Goal: Information Seeking & Learning: Check status

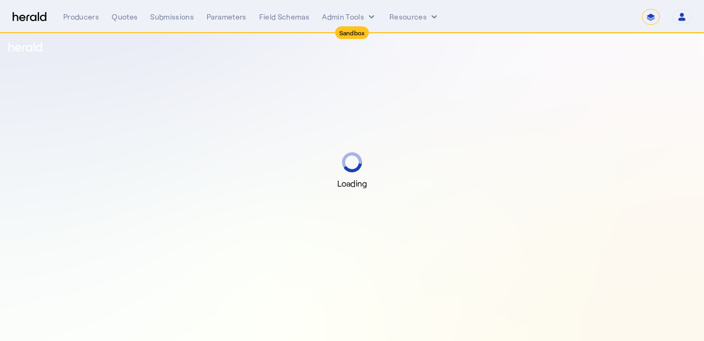
select select "*******"
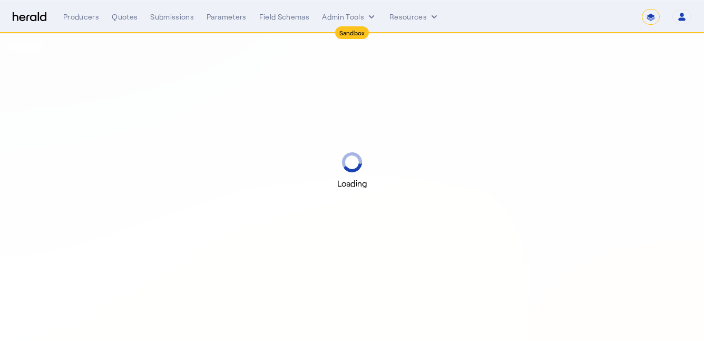
select select "*******"
select select "pfm_2v8p_herald_api"
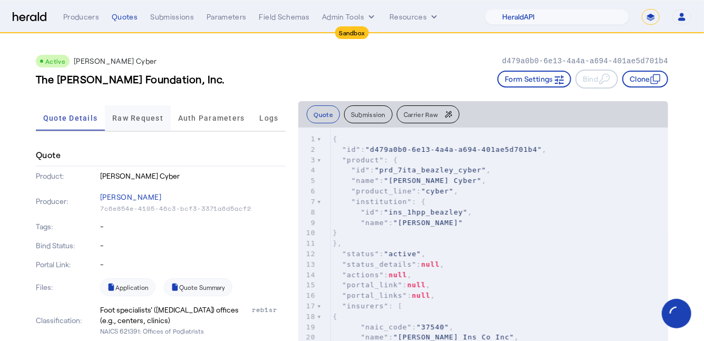
click at [137, 118] on span "Raw Request" at bounding box center [137, 117] width 51 height 7
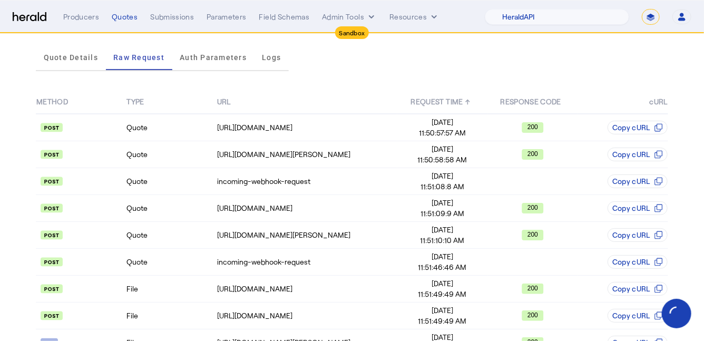
scroll to position [115, 0]
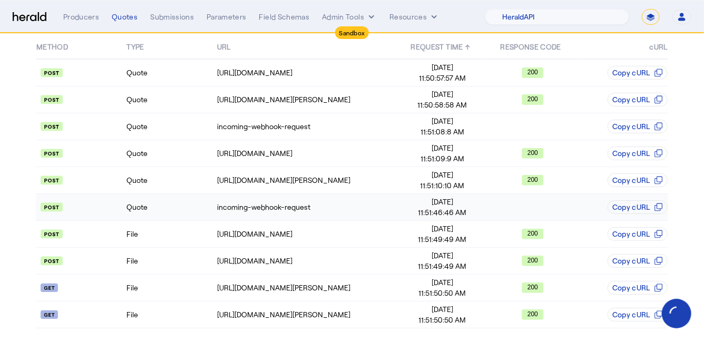
click at [179, 204] on td "Quote" at bounding box center [171, 207] width 90 height 27
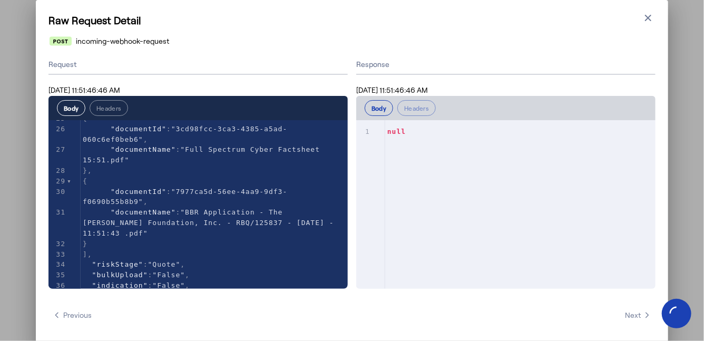
scroll to position [365, 0]
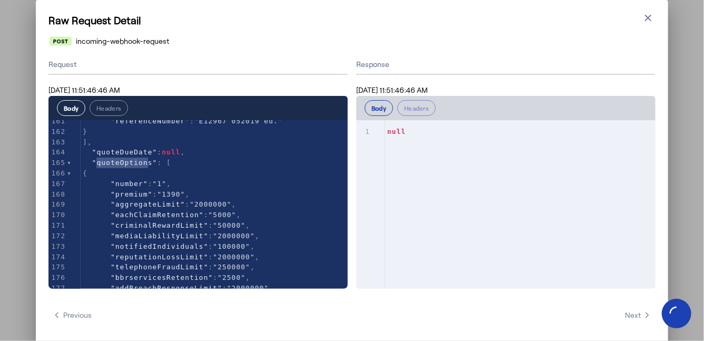
type textarea "**********"
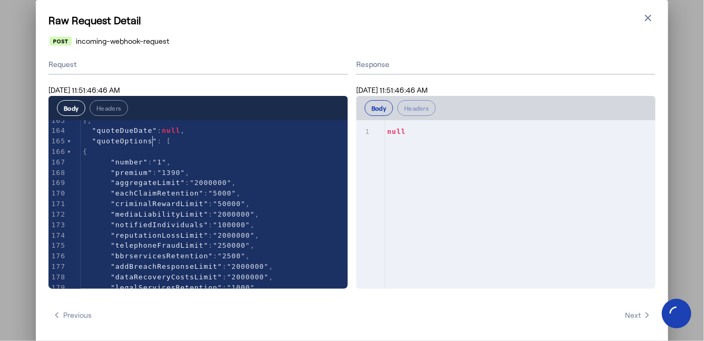
scroll to position [1838, 0]
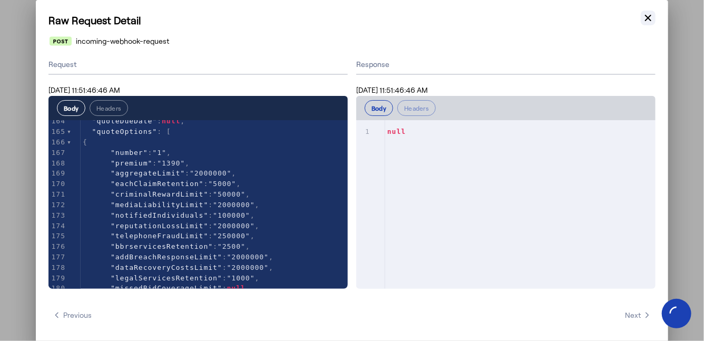
click at [652, 23] on button "Close modal" at bounding box center [648, 18] width 15 height 15
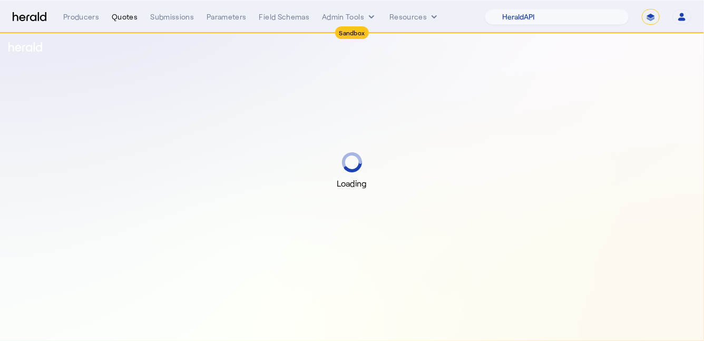
click at [130, 16] on div "Quotes" at bounding box center [125, 17] width 26 height 11
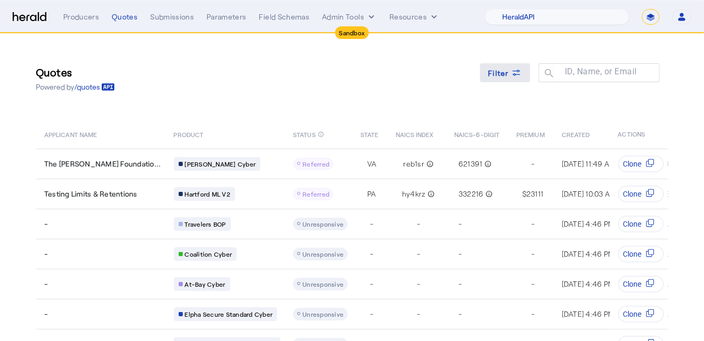
click at [502, 81] on span at bounding box center [505, 72] width 51 height 25
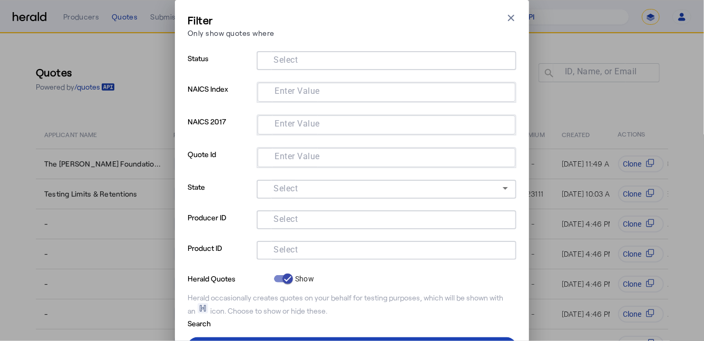
click at [316, 251] on input "Select" at bounding box center [384, 249] width 239 height 13
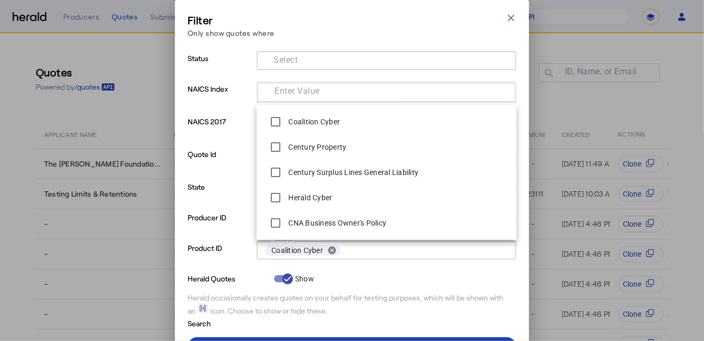
click at [372, 284] on form "Status Select NAICS Index Enter Value NAICS 2017 Enter Value Quote Id Enter Val…" at bounding box center [352, 190] width 329 height 278
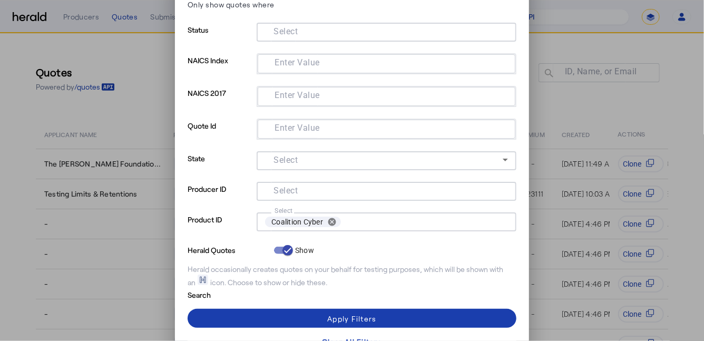
click at [357, 310] on span at bounding box center [352, 318] width 329 height 25
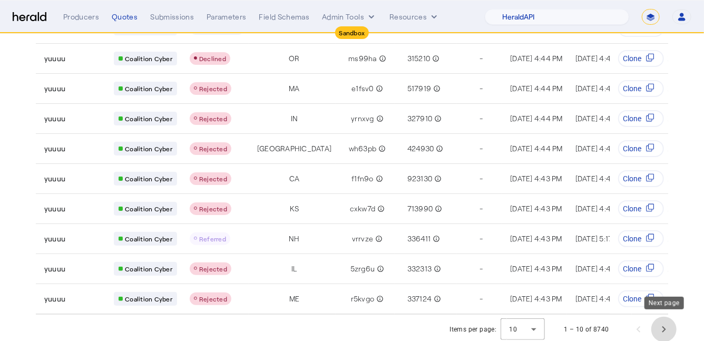
click at [667, 328] on span "Next page" at bounding box center [664, 329] width 25 height 25
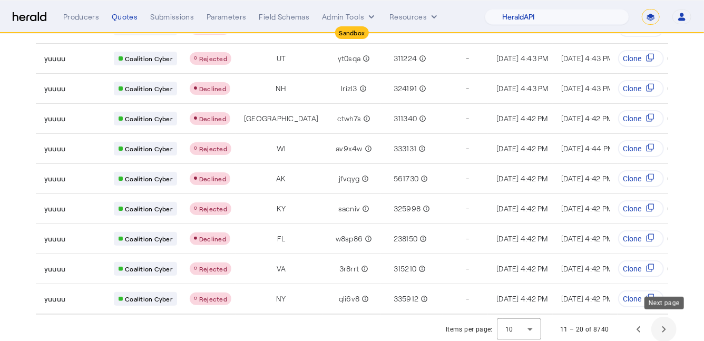
click at [665, 326] on span "Next page" at bounding box center [664, 329] width 25 height 25
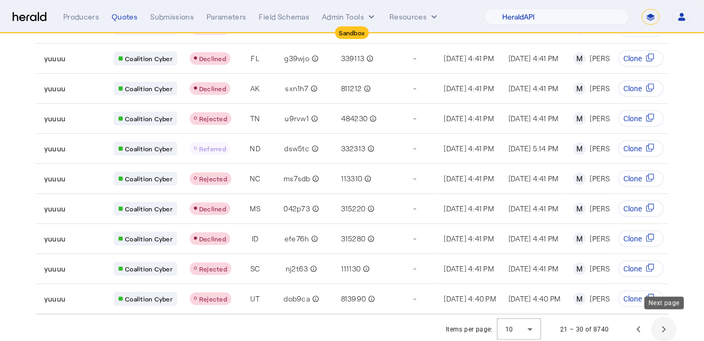
click at [665, 326] on span "Next page" at bounding box center [664, 329] width 25 height 25
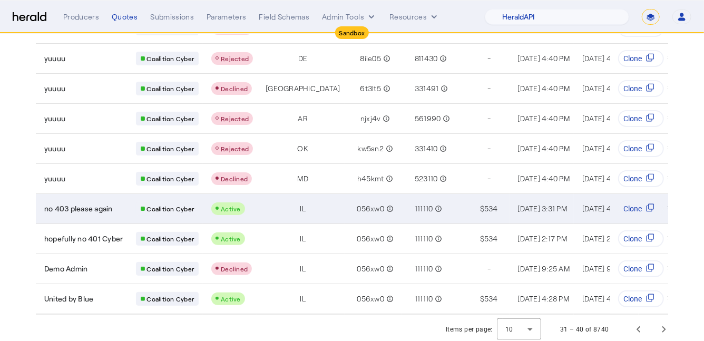
click at [117, 204] on div "no 403 please again" at bounding box center [83, 209] width 79 height 11
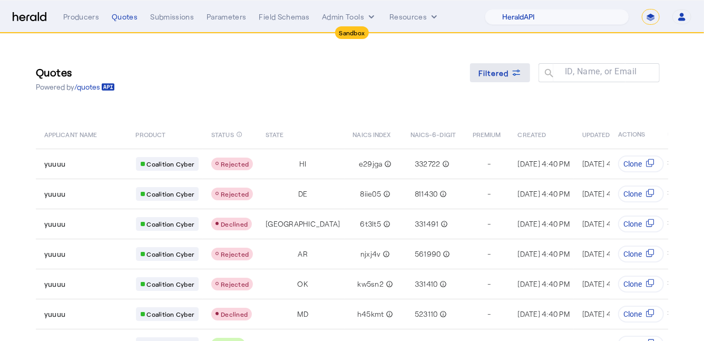
click at [499, 81] on span at bounding box center [500, 72] width 60 height 25
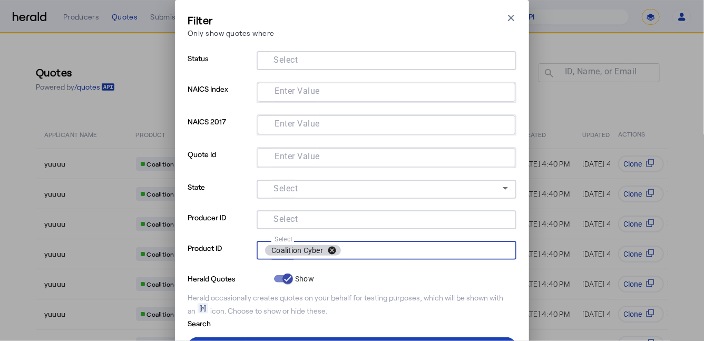
click at [334, 252] on button "cancel" at bounding box center [332, 250] width 18 height 9
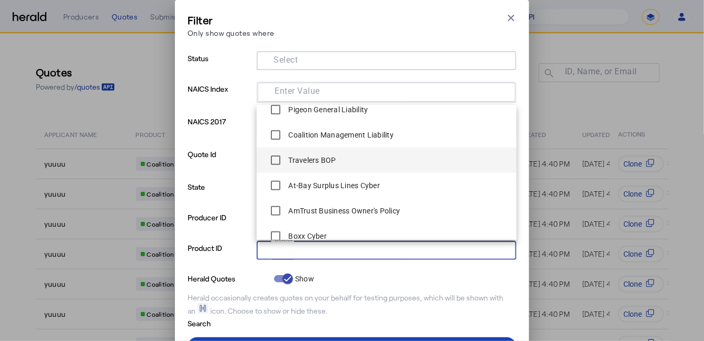
scroll to position [193, 0]
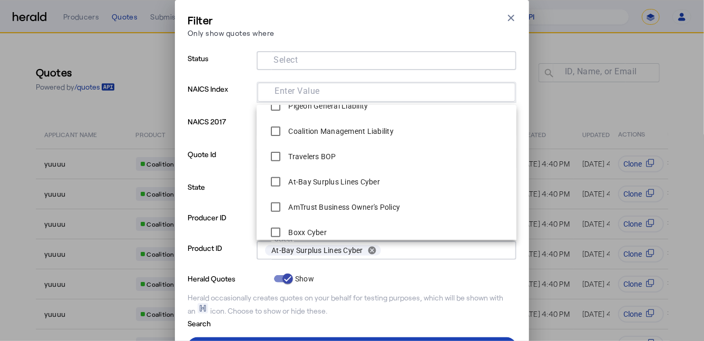
click at [370, 274] on div "Herald Quotes Show" at bounding box center [352, 278] width 329 height 13
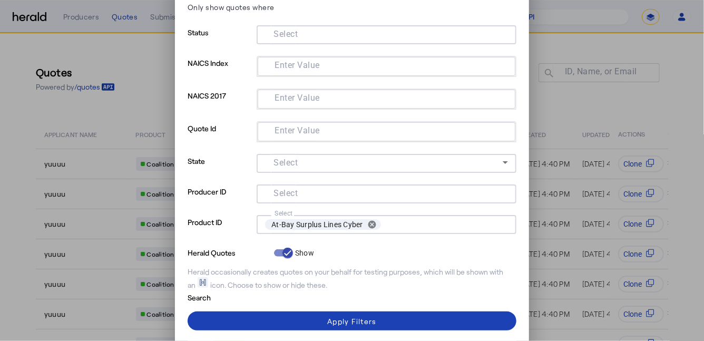
scroll to position [26, 0]
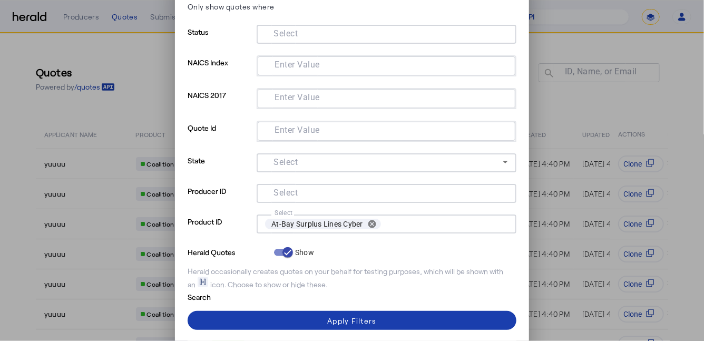
click at [356, 322] on div "Apply Filters" at bounding box center [351, 320] width 49 height 11
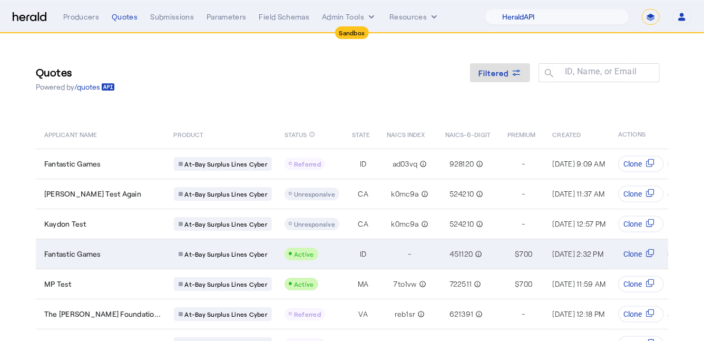
click at [127, 257] on div "Fantastic Games" at bounding box center [102, 254] width 117 height 11
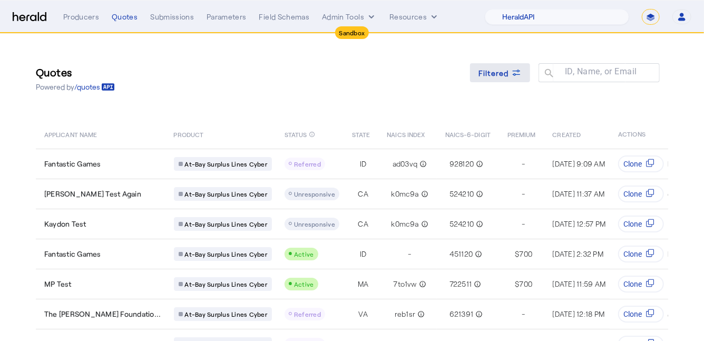
click at [506, 63] on span at bounding box center [500, 72] width 60 height 25
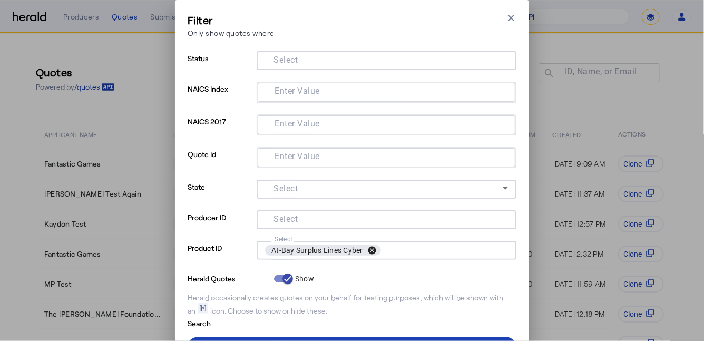
click at [370, 251] on button "cancel" at bounding box center [372, 250] width 18 height 9
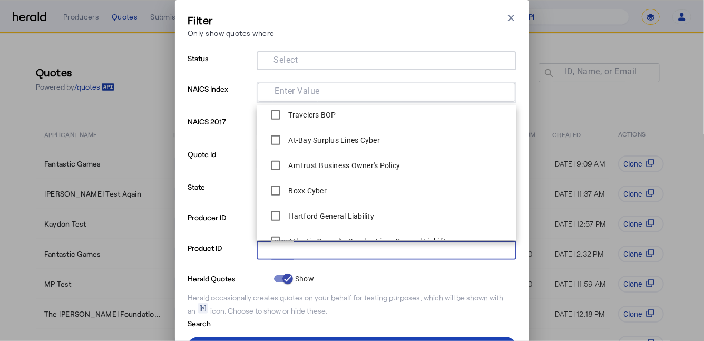
scroll to position [236, 0]
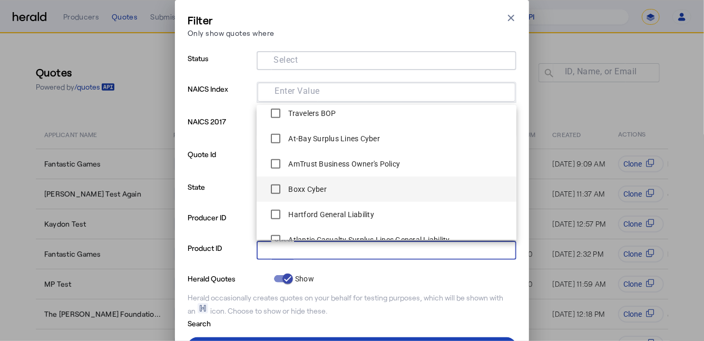
click at [366, 187] on span "Boxx Cyber" at bounding box center [386, 189] width 243 height 21
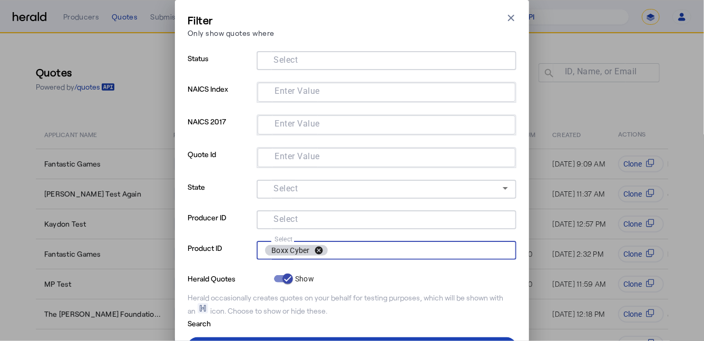
click at [321, 252] on button "cancel" at bounding box center [319, 250] width 18 height 9
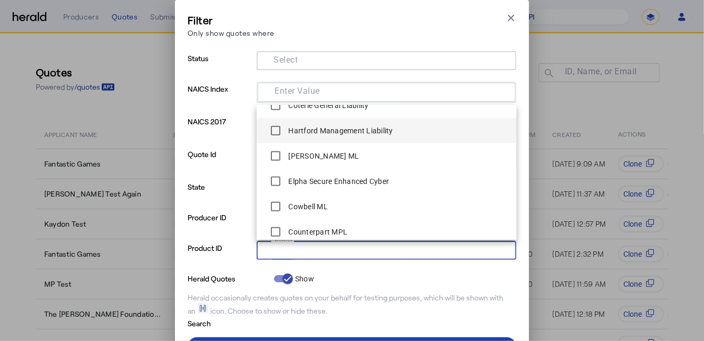
scroll to position [480, 0]
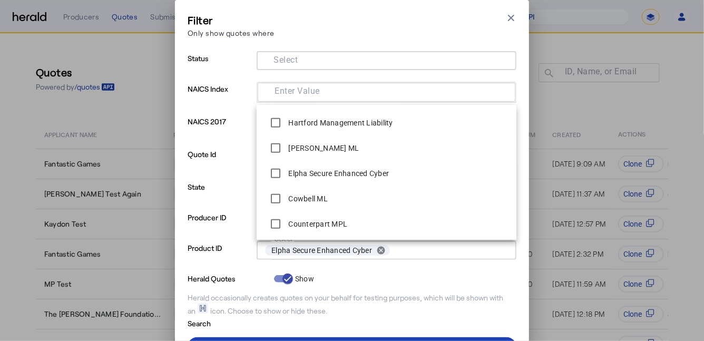
click at [369, 287] on form "Status Select NAICS Index Enter Value NAICS 2017 Enter Value Quote Id Enter Val…" at bounding box center [352, 190] width 329 height 278
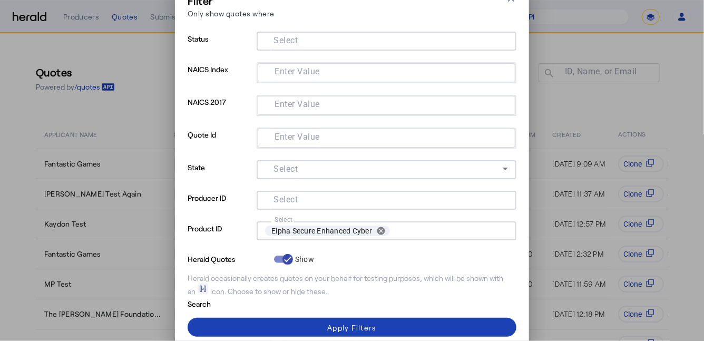
scroll to position [23, 0]
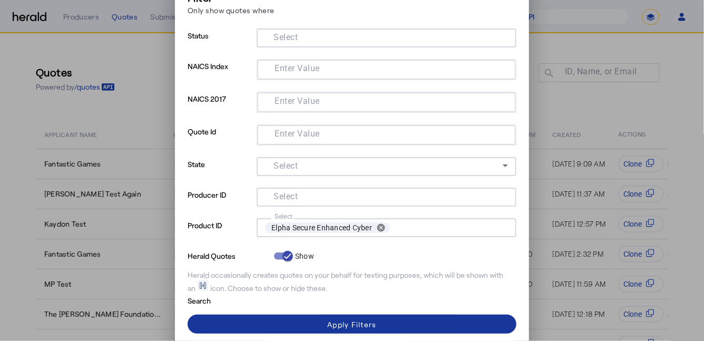
click at [381, 325] on span at bounding box center [352, 324] width 329 height 25
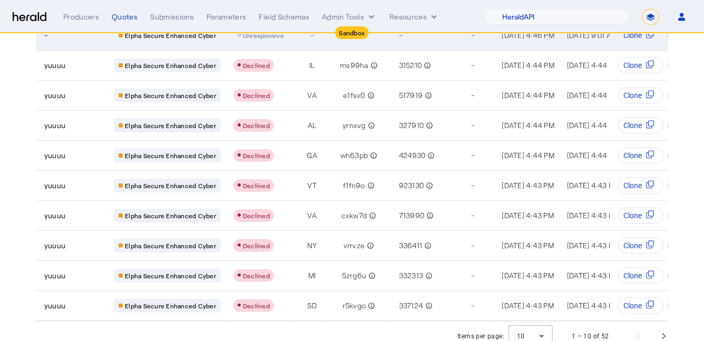
scroll to position [136, 0]
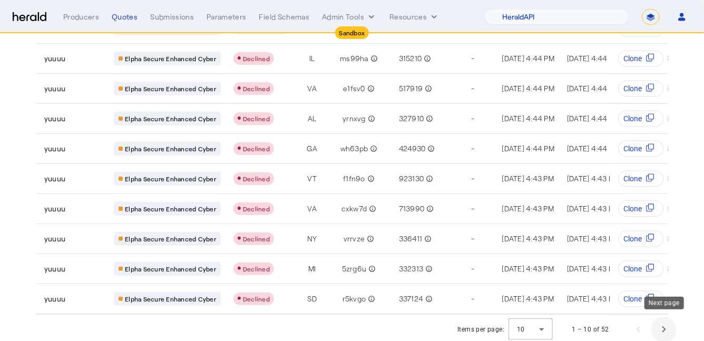
click at [676, 332] on span "Next page" at bounding box center [664, 329] width 25 height 25
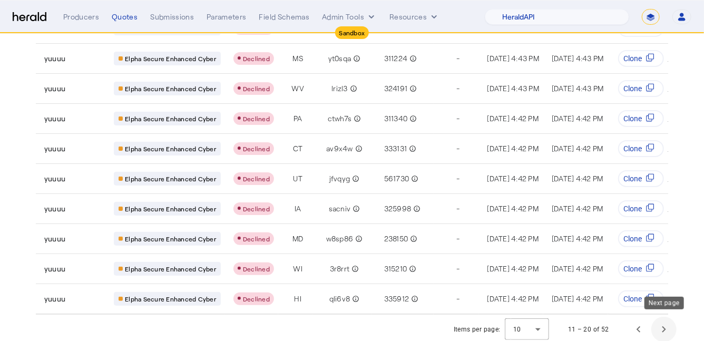
click at [674, 331] on span "Next page" at bounding box center [664, 329] width 25 height 25
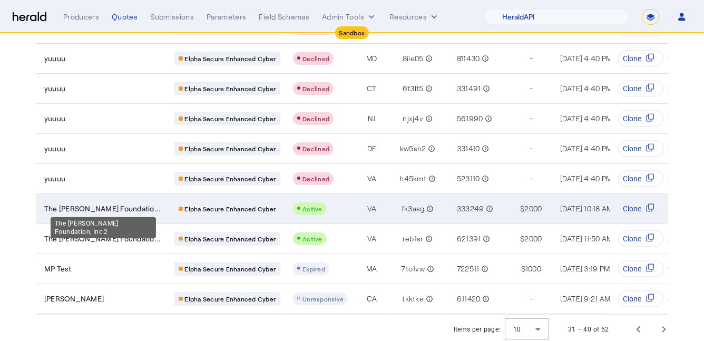
click at [159, 204] on span "The Thomas Jefferson Foundatio..." at bounding box center [102, 209] width 117 height 11
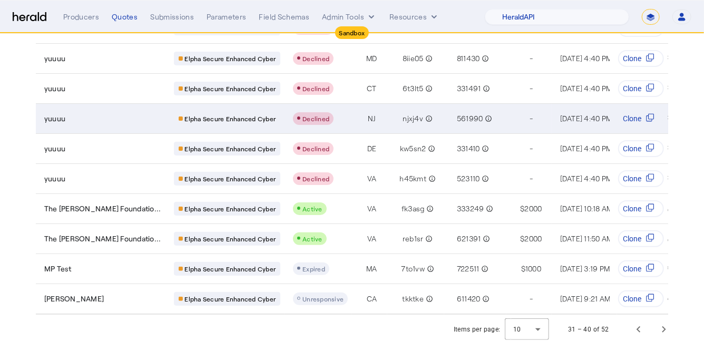
scroll to position [0, 0]
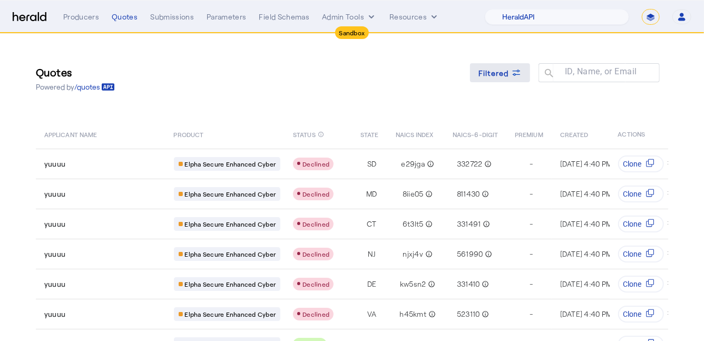
click at [513, 80] on span at bounding box center [500, 72] width 60 height 25
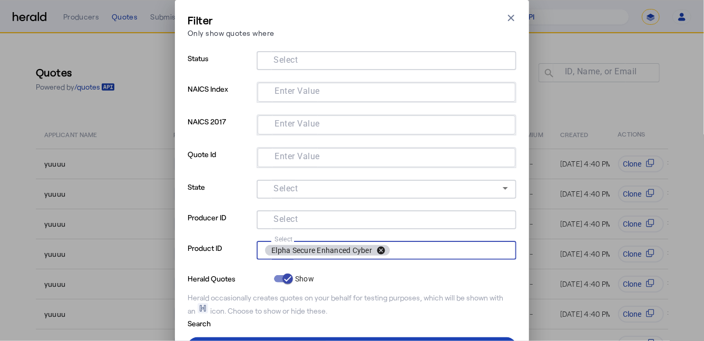
click at [380, 249] on button "cancel" at bounding box center [381, 250] width 18 height 9
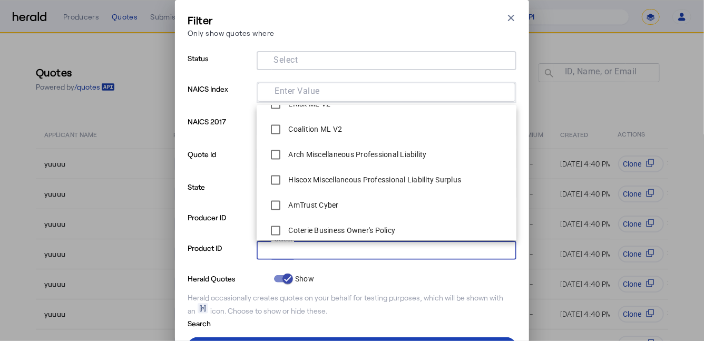
scroll to position [985, 0]
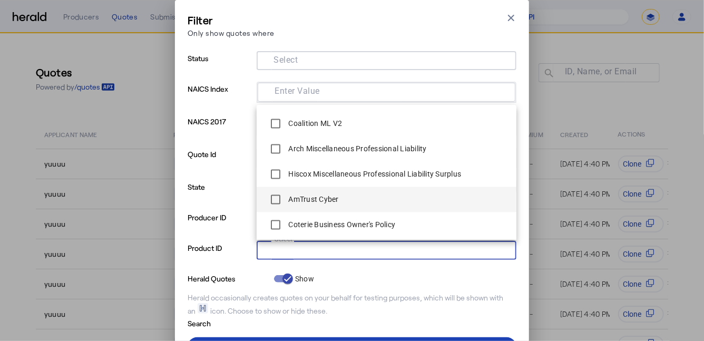
click at [337, 196] on label "AmTrust Cyber" at bounding box center [312, 200] width 52 height 11
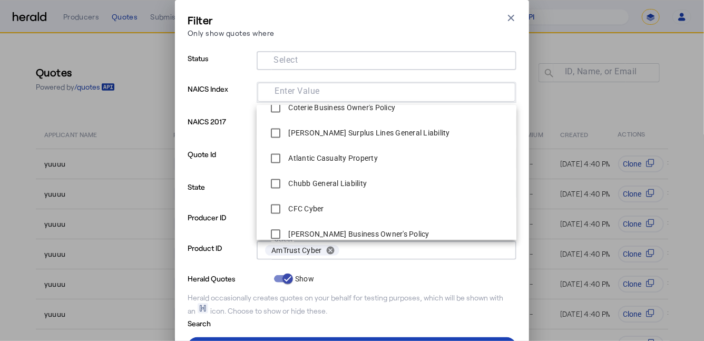
scroll to position [1107, 0]
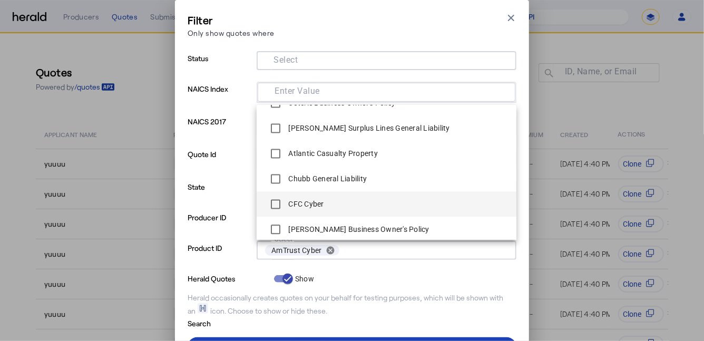
click at [324, 202] on label "CFC Cyber" at bounding box center [304, 204] width 37 height 11
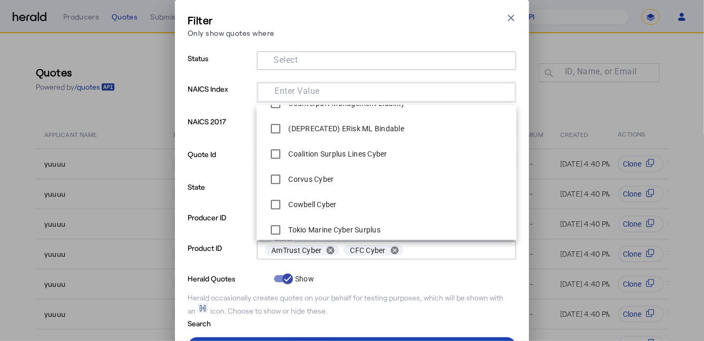
scroll to position [1418, 0]
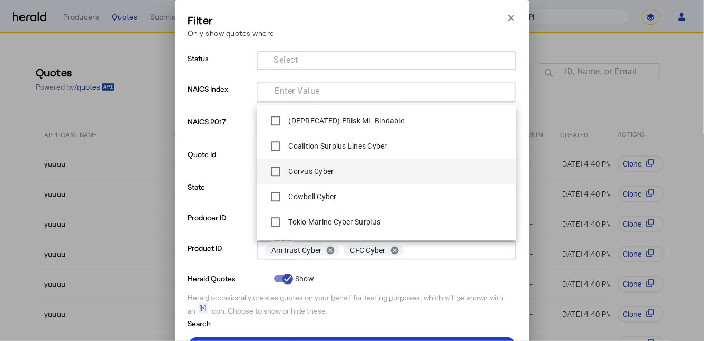
click at [335, 170] on span "Corvus Cyber" at bounding box center [386, 171] width 243 height 21
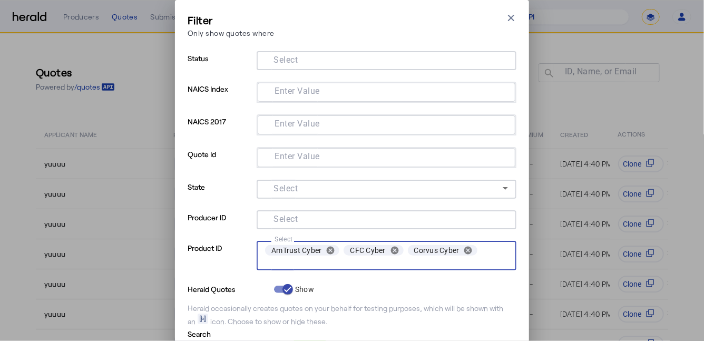
click at [423, 263] on input "Select" at bounding box center [386, 264] width 243 height 13
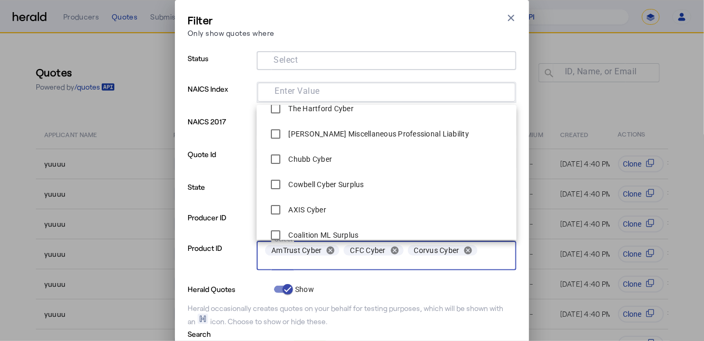
scroll to position [1659, 0]
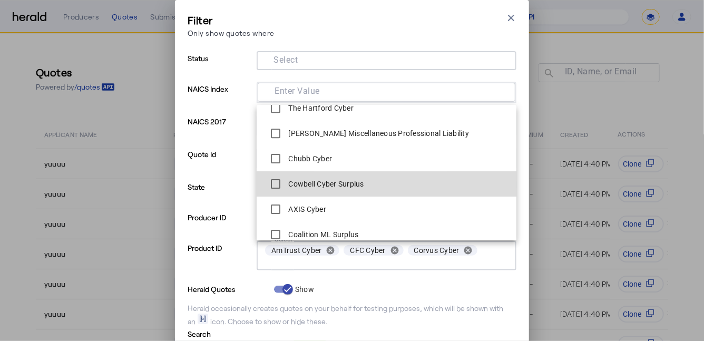
click at [349, 187] on label "Cowbell Cyber Surplus" at bounding box center [325, 184] width 78 height 11
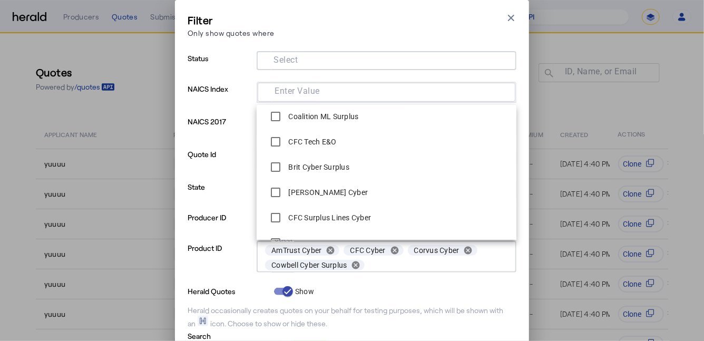
scroll to position [1780, 0]
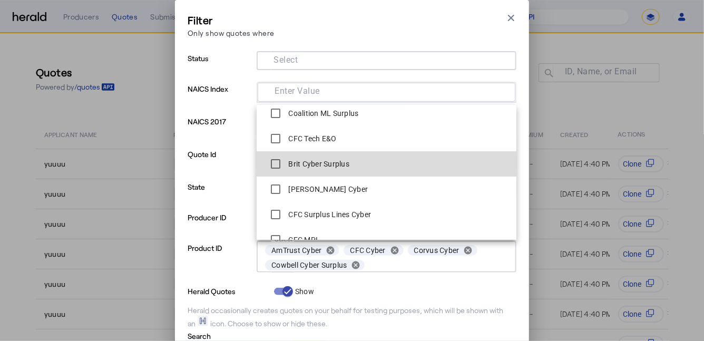
click at [329, 165] on label "Brit Cyber Surplus" at bounding box center [317, 164] width 63 height 11
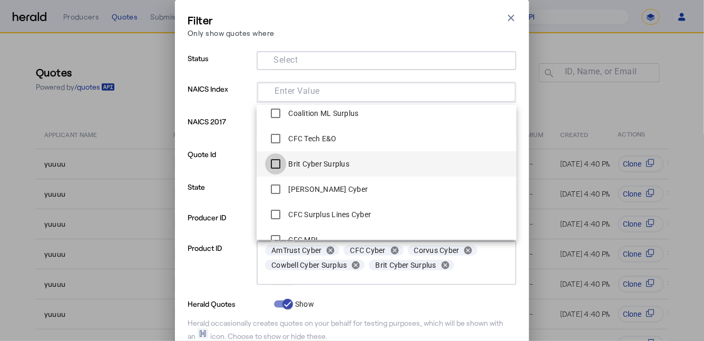
scroll to position [1796, 0]
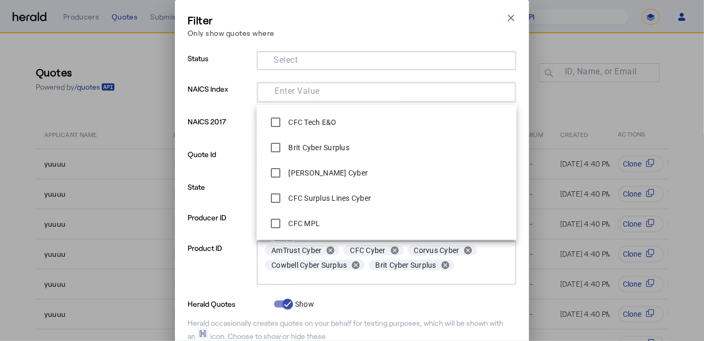
click at [412, 292] on div at bounding box center [387, 291] width 260 height 12
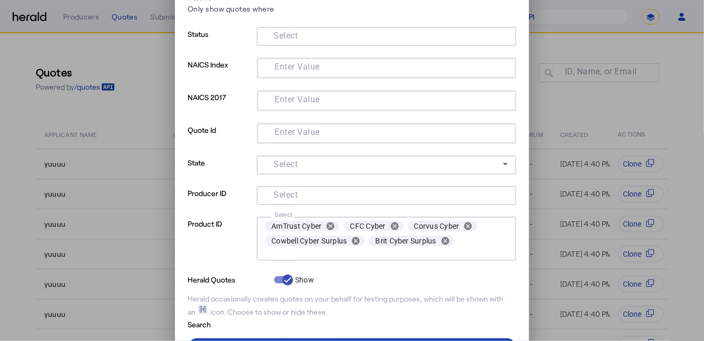
scroll to position [34, 0]
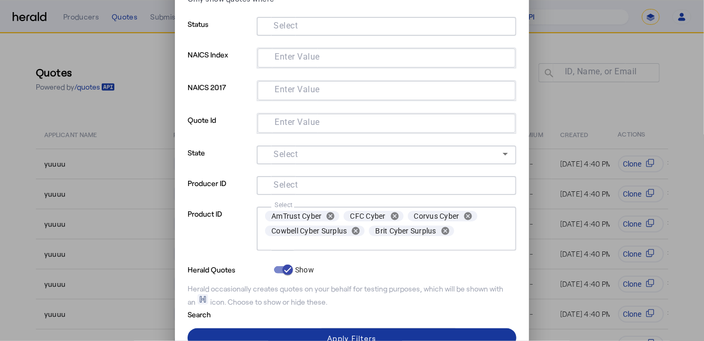
click at [374, 330] on span at bounding box center [352, 337] width 329 height 25
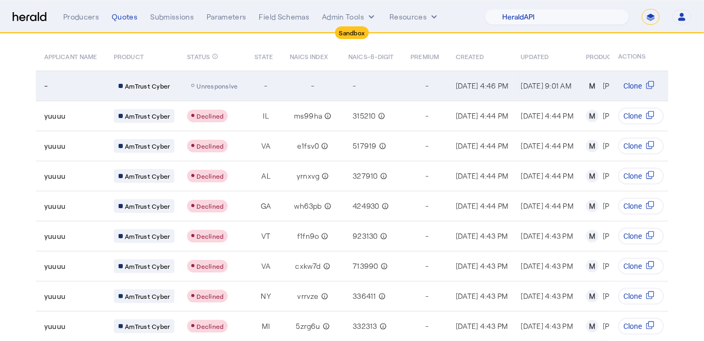
scroll to position [136, 0]
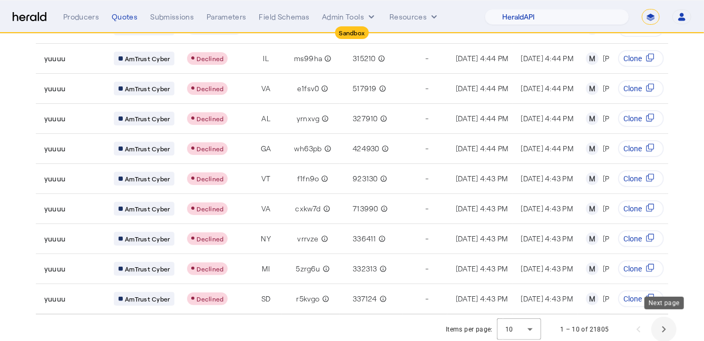
click at [669, 327] on span "Next page" at bounding box center [664, 329] width 25 height 25
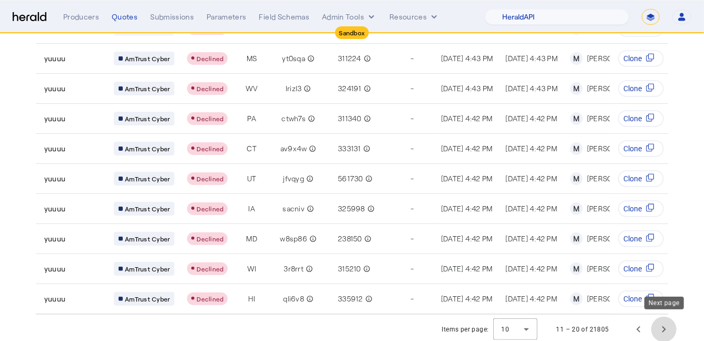
click at [669, 327] on span "Next page" at bounding box center [664, 329] width 25 height 25
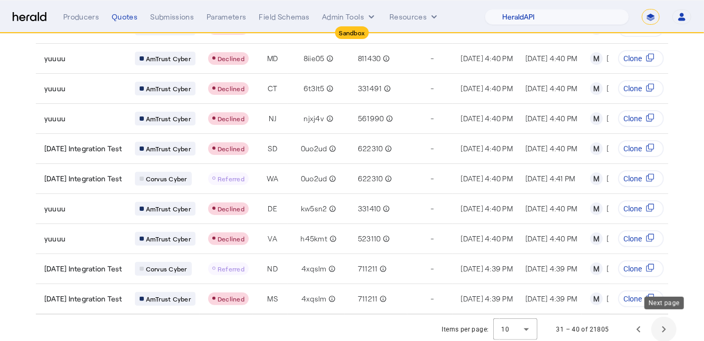
click at [669, 327] on span "Next page" at bounding box center [664, 329] width 25 height 25
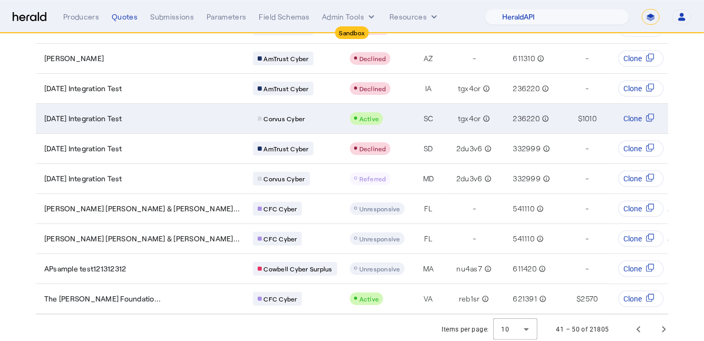
click at [253, 114] on div "Corvus Cyber" at bounding box center [295, 119] width 84 height 14
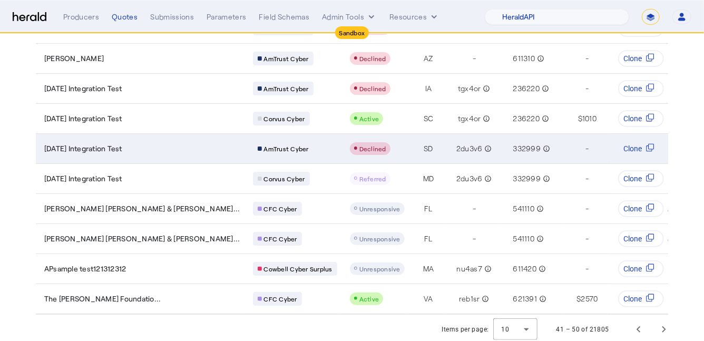
scroll to position [0, 0]
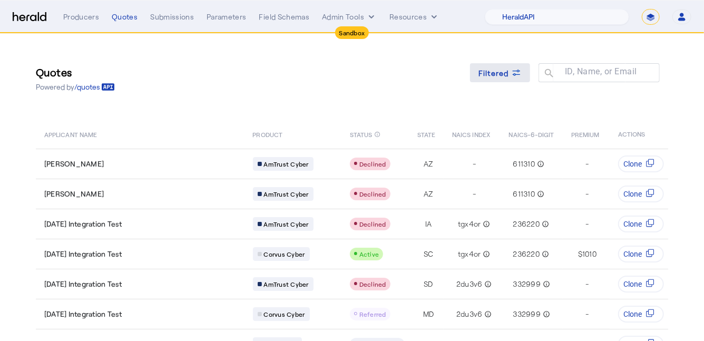
click at [510, 72] on div "Filtered" at bounding box center [500, 72] width 43 height 11
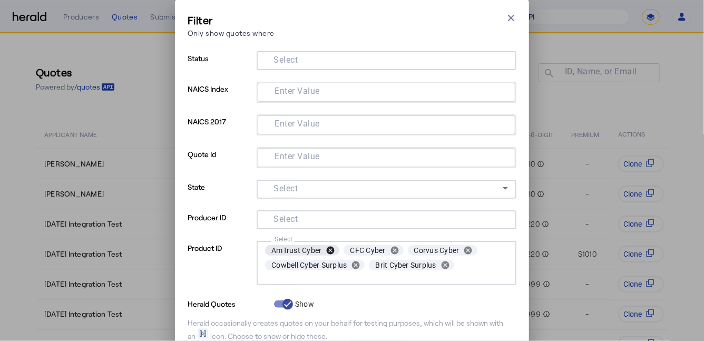
click at [327, 248] on button "cancel" at bounding box center [331, 250] width 18 height 9
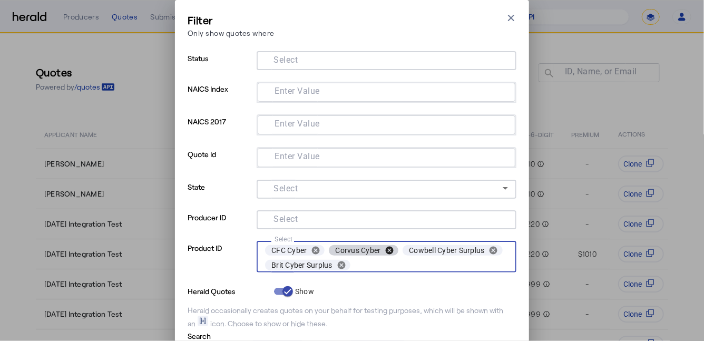
click at [391, 249] on button "cancel" at bounding box center [390, 250] width 18 height 9
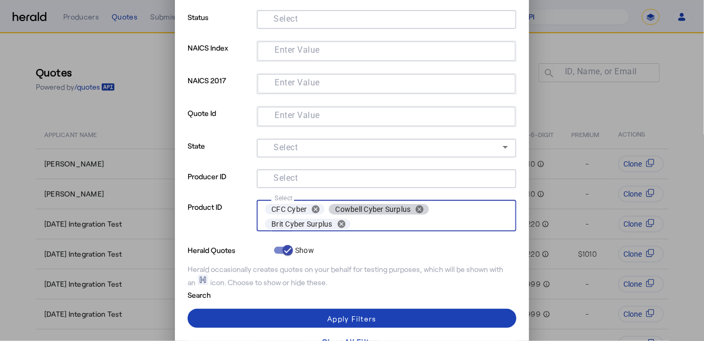
scroll to position [52, 0]
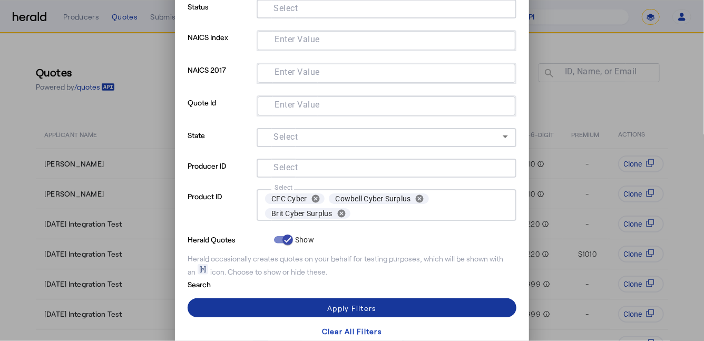
click at [407, 311] on span at bounding box center [352, 307] width 329 height 25
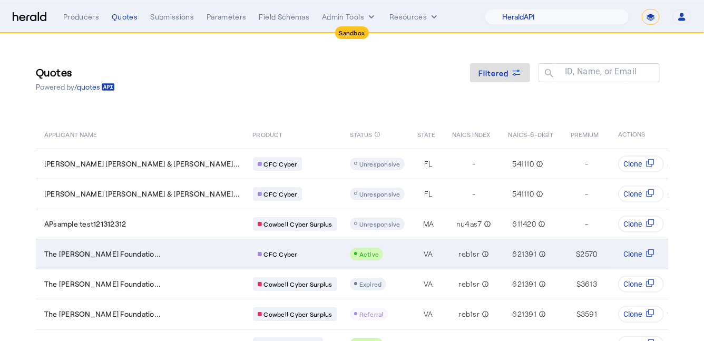
click at [253, 249] on div "CFC Cyber" at bounding box center [295, 254] width 84 height 14
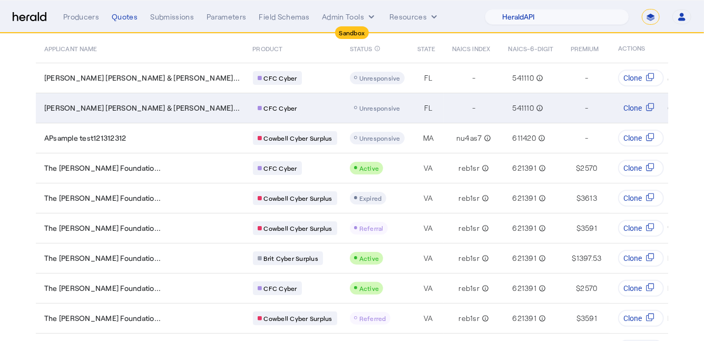
scroll to position [85, 0]
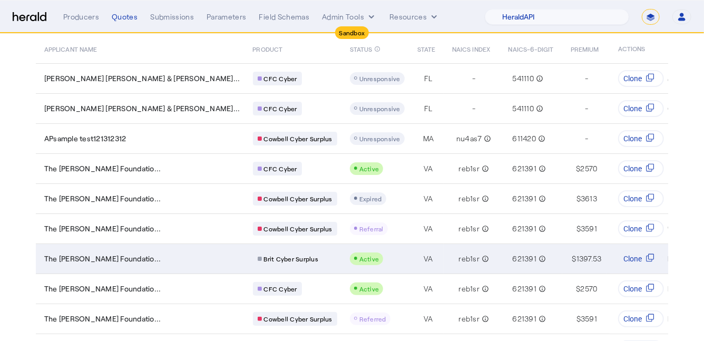
click at [350, 253] on div "Active" at bounding box center [377, 259] width 55 height 13
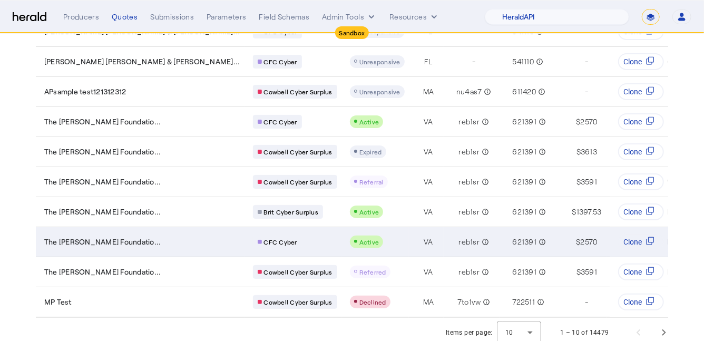
scroll to position [136, 0]
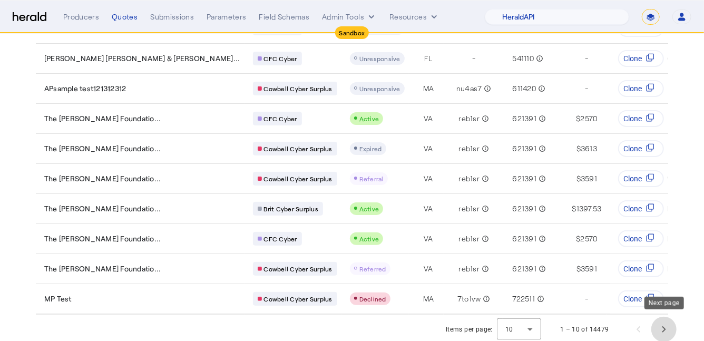
click at [663, 328] on span "Next page" at bounding box center [664, 329] width 25 height 25
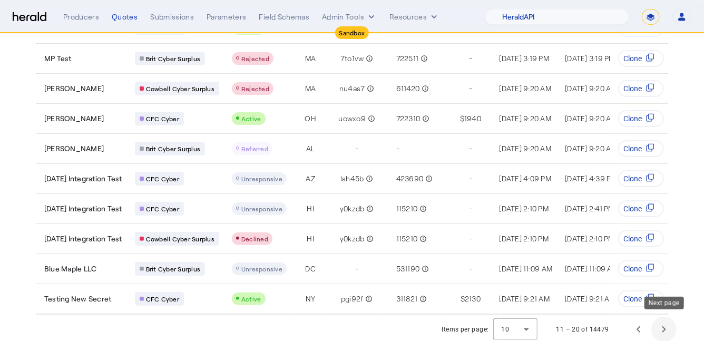
click at [658, 325] on span "Next page" at bounding box center [664, 329] width 25 height 25
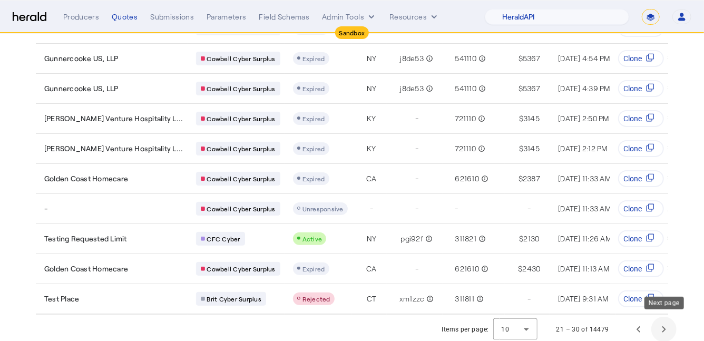
click at [668, 332] on span "Next page" at bounding box center [664, 329] width 25 height 25
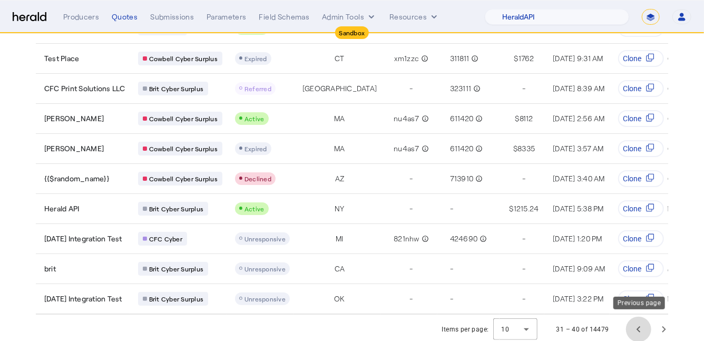
click at [635, 325] on span "Previous page" at bounding box center [638, 329] width 25 height 25
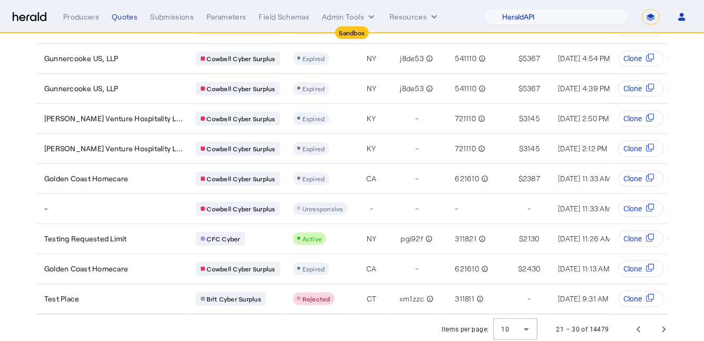
scroll to position [0, 0]
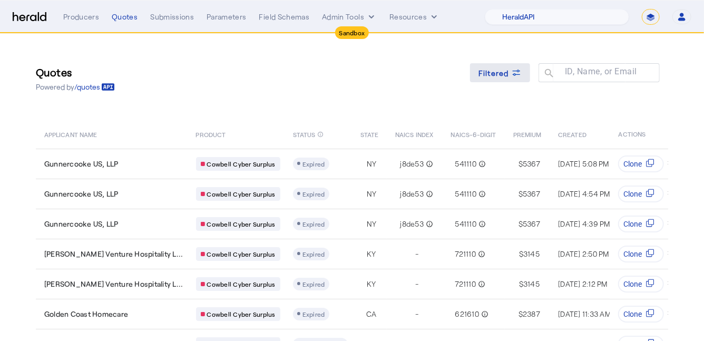
click at [504, 76] on span "Filtered" at bounding box center [494, 72] width 31 height 11
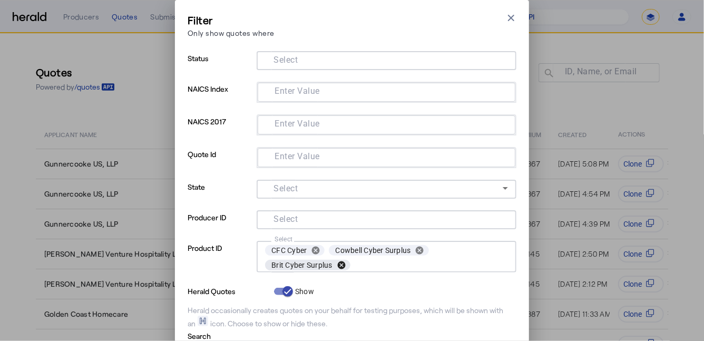
click at [339, 263] on button "cancel" at bounding box center [342, 264] width 18 height 9
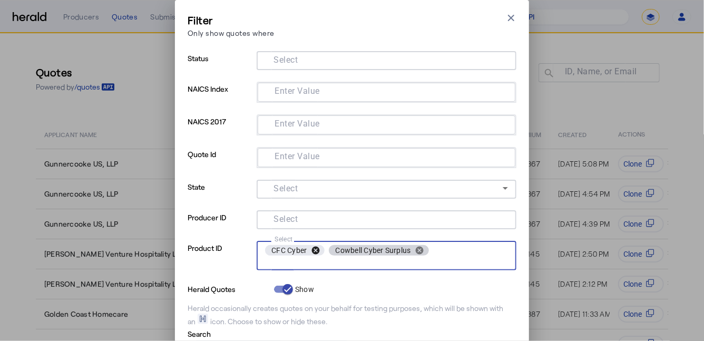
click at [315, 250] on button "cancel" at bounding box center [316, 250] width 18 height 9
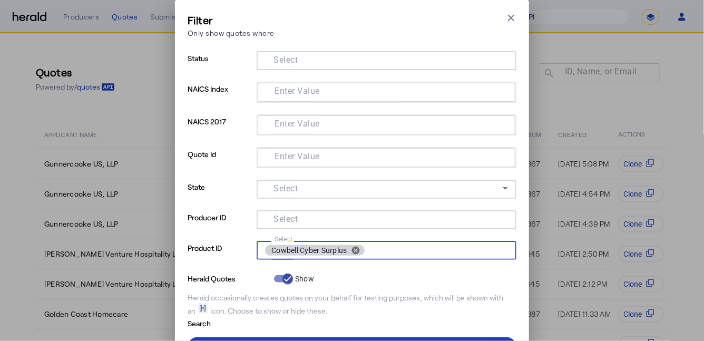
click at [323, 64] on input "Select" at bounding box center [384, 59] width 239 height 13
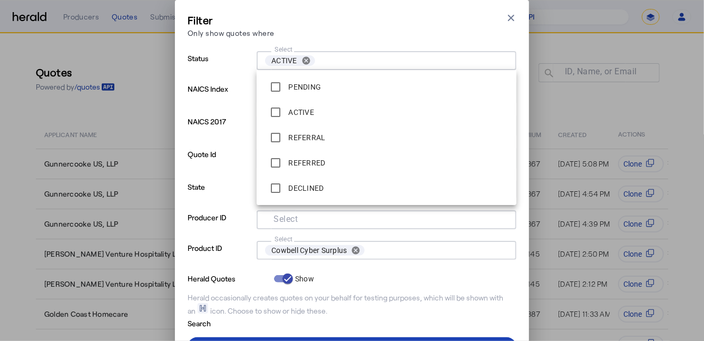
click at [229, 138] on p "NAICS 2017" at bounding box center [220, 130] width 65 height 33
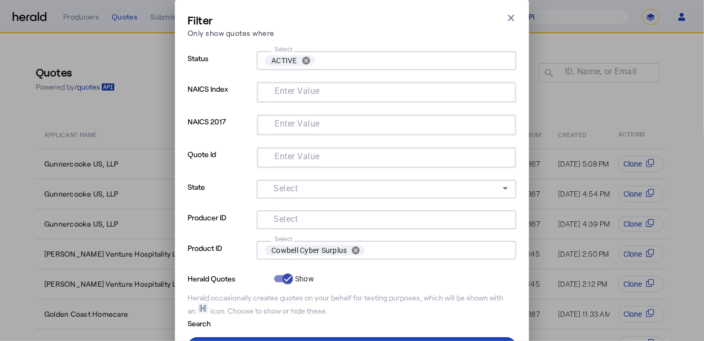
scroll to position [50, 0]
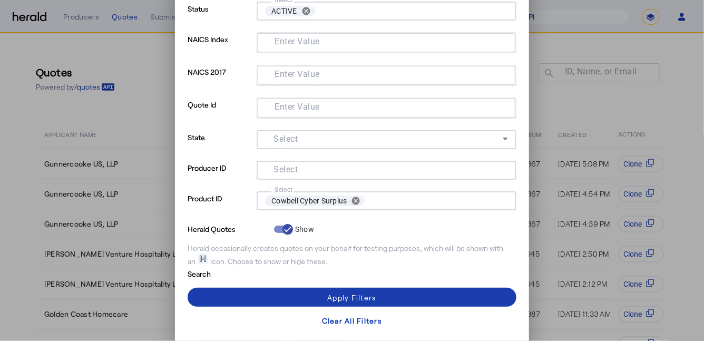
click at [259, 296] on span at bounding box center [352, 297] width 329 height 25
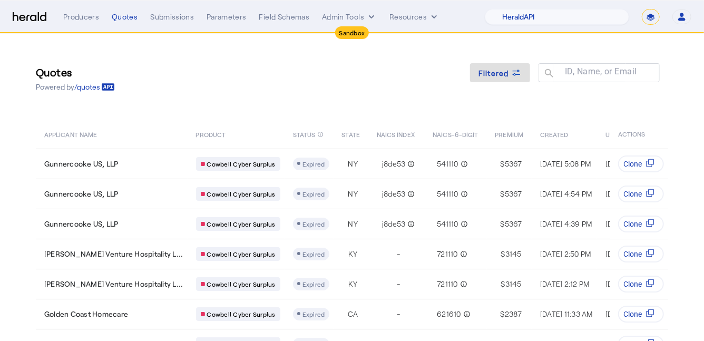
scroll to position [50, 0]
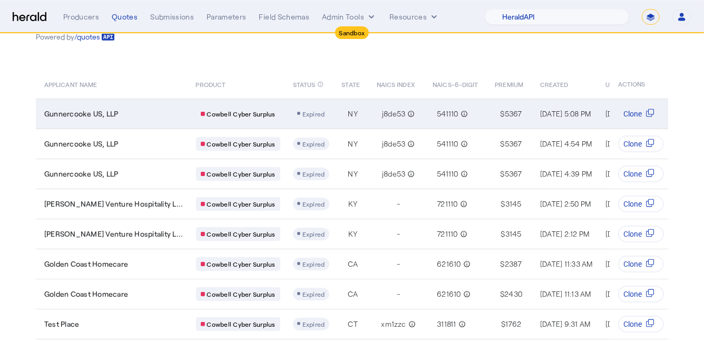
click at [133, 111] on div "Gunnercooke US, LLP" at bounding box center [113, 114] width 139 height 11
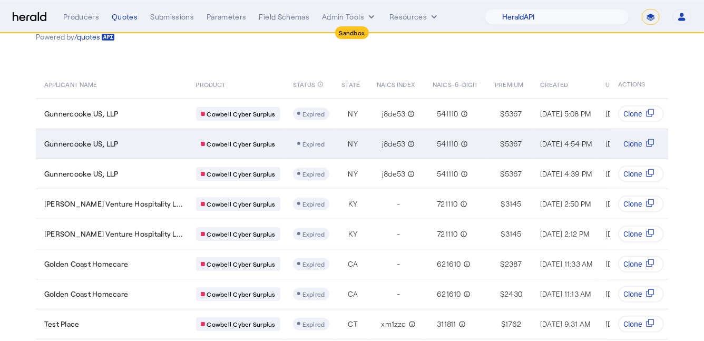
scroll to position [0, 0]
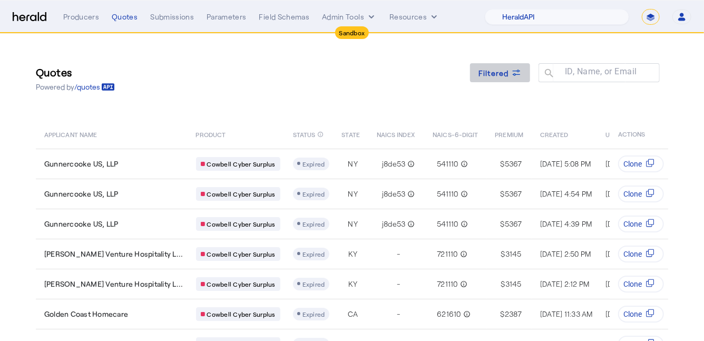
click at [506, 76] on span "Filtered" at bounding box center [494, 72] width 31 height 11
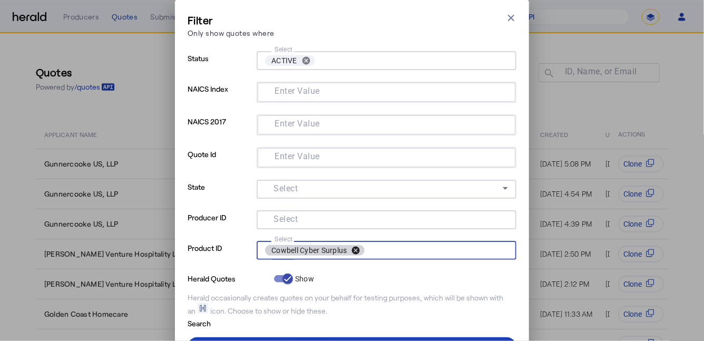
click at [356, 252] on button "cancel" at bounding box center [356, 250] width 18 height 9
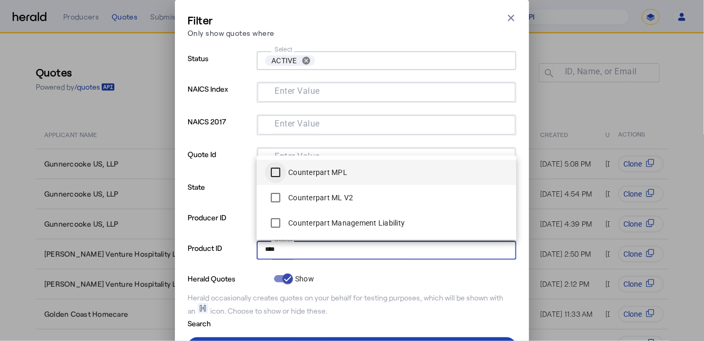
type input "****"
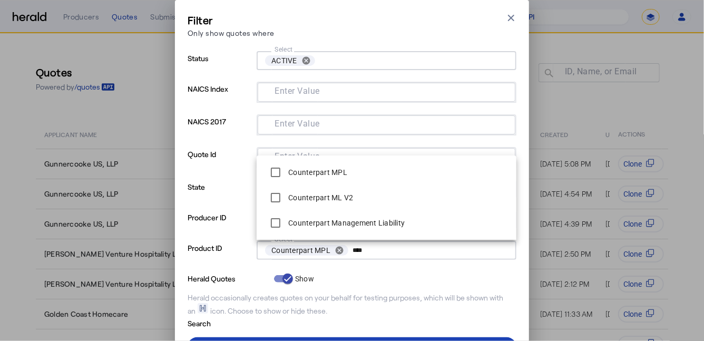
click at [237, 192] on p "State" at bounding box center [220, 195] width 65 height 31
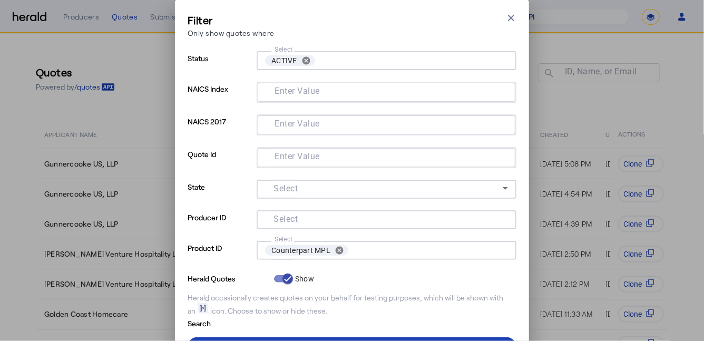
scroll to position [50, 0]
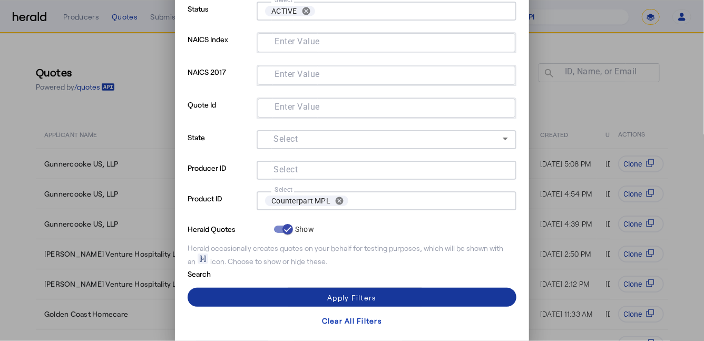
click at [268, 298] on span at bounding box center [352, 297] width 329 height 25
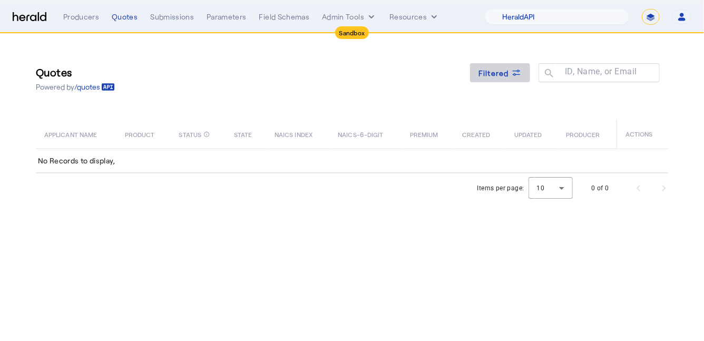
click at [505, 80] on span at bounding box center [500, 72] width 60 height 25
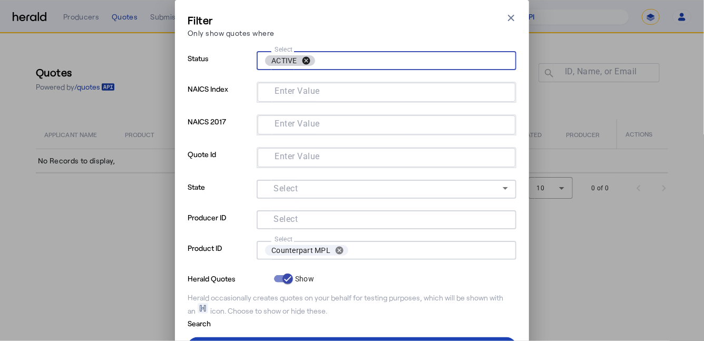
click at [304, 64] on button "cancel" at bounding box center [306, 60] width 18 height 9
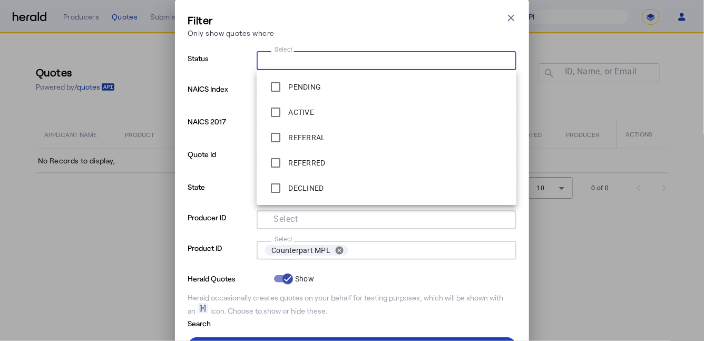
click at [227, 166] on p "Quote Id" at bounding box center [220, 163] width 65 height 33
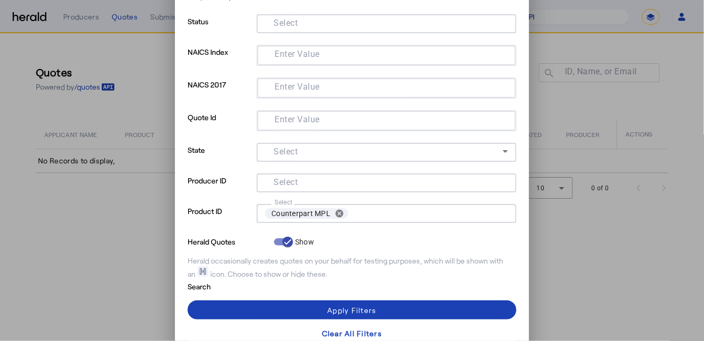
scroll to position [50, 0]
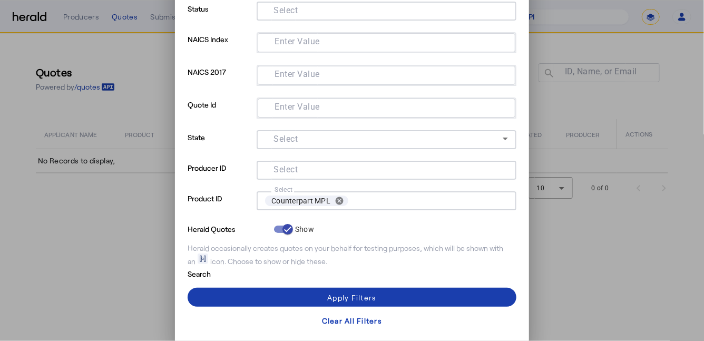
click at [267, 302] on span at bounding box center [352, 297] width 329 height 25
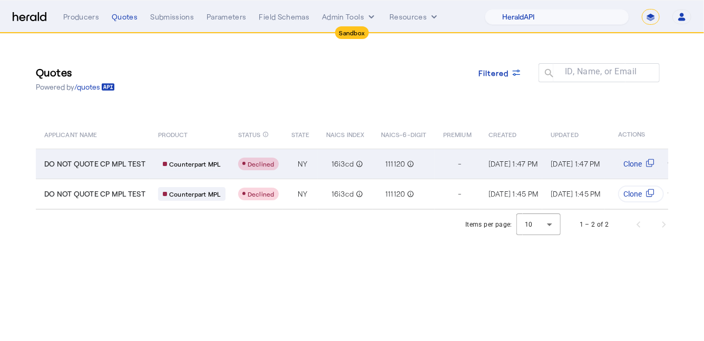
click at [144, 157] on td "DO NOT QUOTE CP MPL TEST" at bounding box center [93, 164] width 114 height 30
click at [148, 168] on td "DO NOT QUOTE CP MPL TEST" at bounding box center [93, 164] width 114 height 30
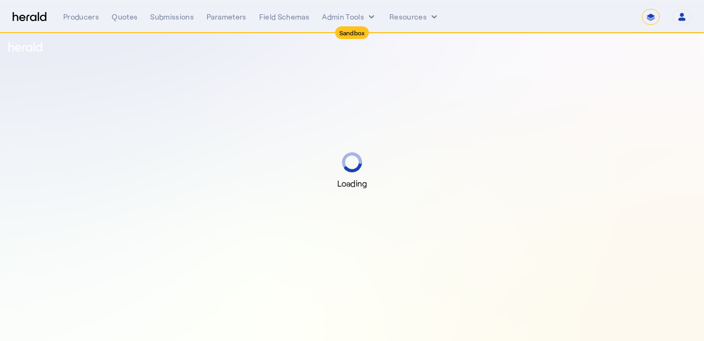
select select "*******"
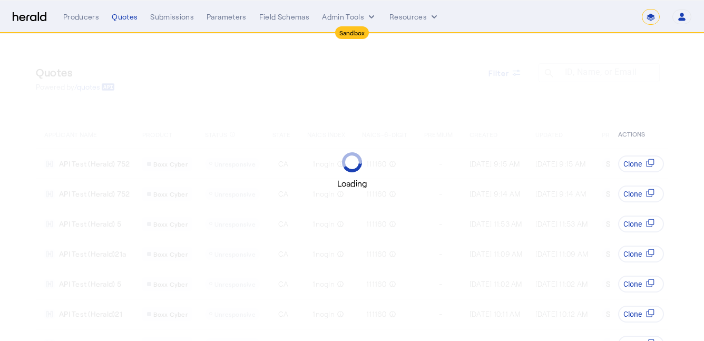
select select "*******"
select select "pfm_9nb4_boxx"
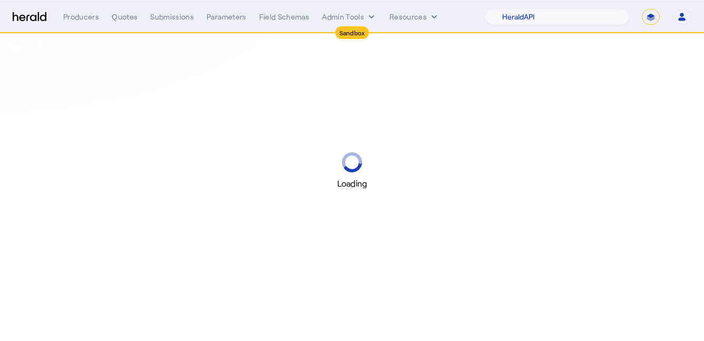
select select "pfm_2v8p_herald_api"
select select "*******"
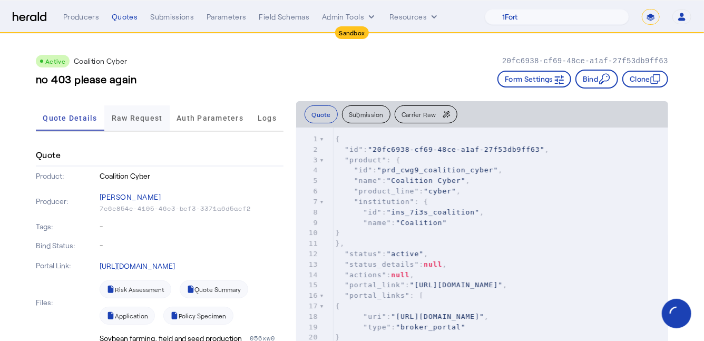
click at [134, 115] on span "Raw Request" at bounding box center [137, 117] width 51 height 7
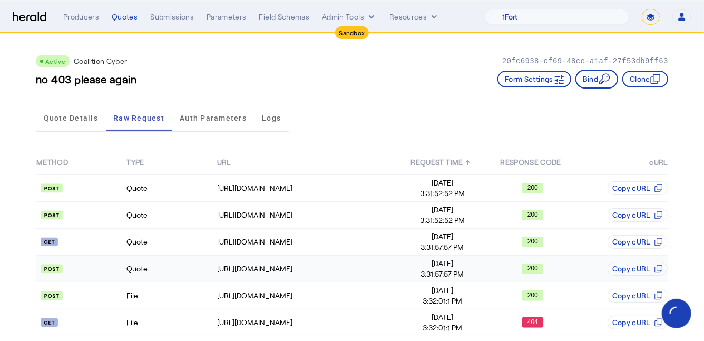
scroll to position [56, 0]
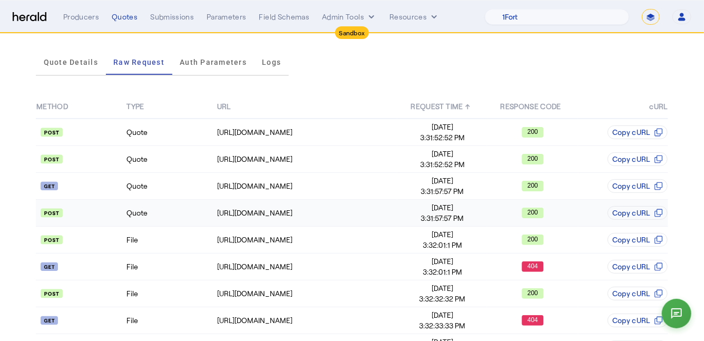
click at [163, 219] on td "Quote" at bounding box center [171, 213] width 90 height 27
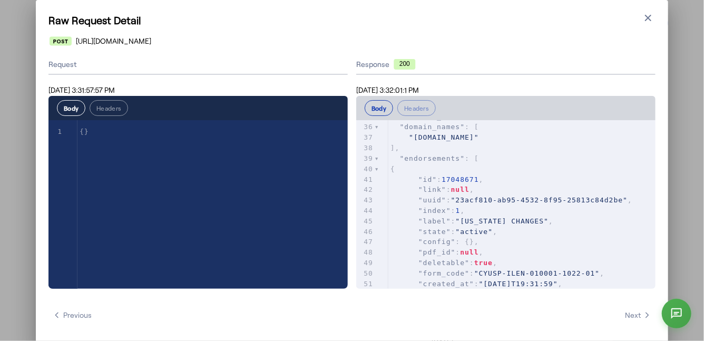
scroll to position [422, 0]
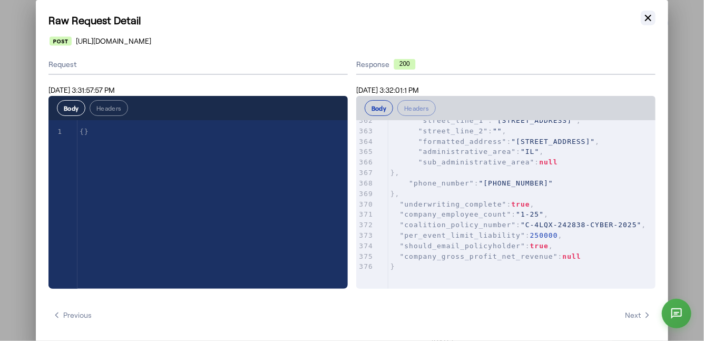
click at [647, 18] on icon "button" at bounding box center [648, 18] width 6 height 6
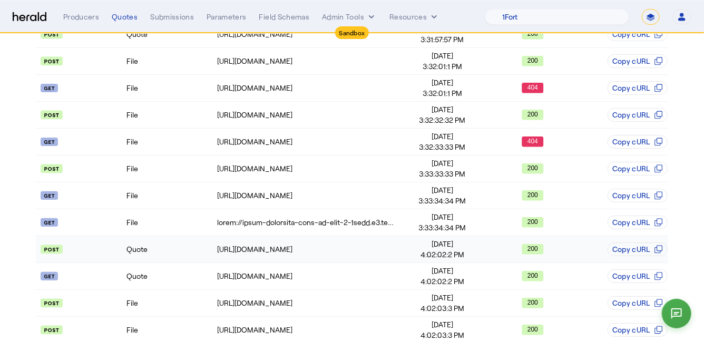
click at [165, 249] on td "Quote" at bounding box center [171, 249] width 90 height 27
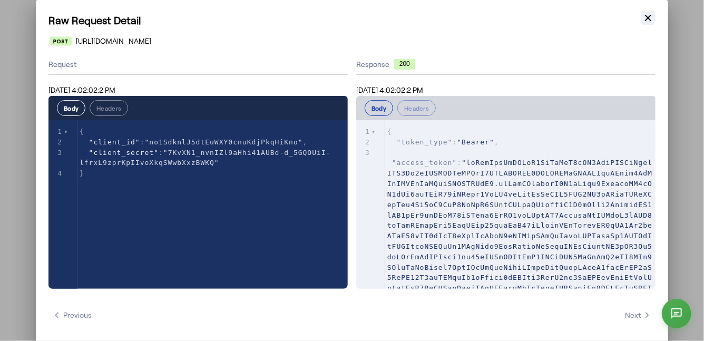
click at [655, 18] on button "Close modal" at bounding box center [648, 18] width 15 height 15
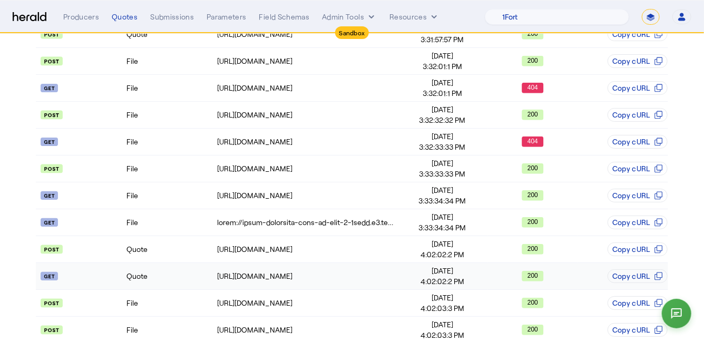
click at [166, 278] on td "Quote" at bounding box center [171, 276] width 90 height 27
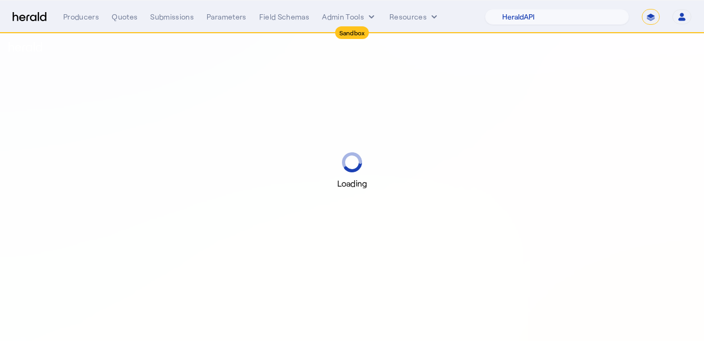
select select "pfm_2v8p_herald_api"
select select "*******"
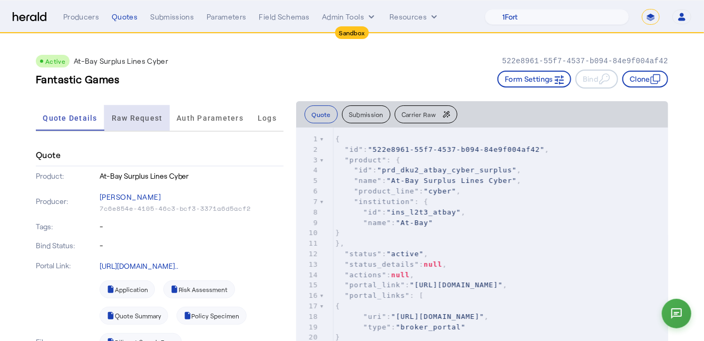
click at [136, 117] on span "Raw Request" at bounding box center [137, 117] width 51 height 7
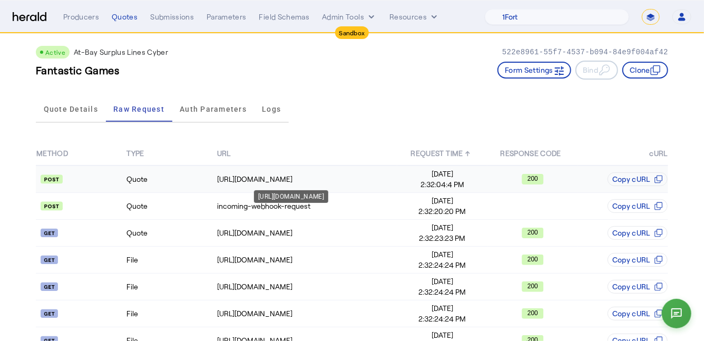
scroll to position [84, 0]
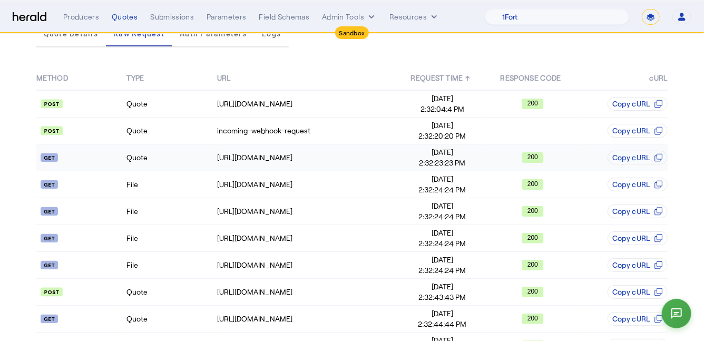
click at [183, 154] on td "Quote" at bounding box center [171, 157] width 90 height 27
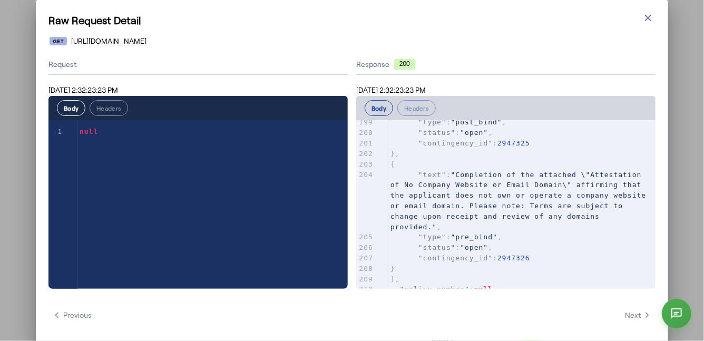
scroll to position [2257, 0]
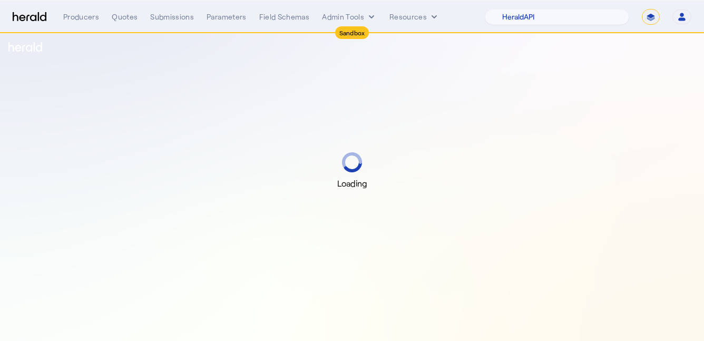
select select "pfm_2v8p_herald_api"
select select "*******"
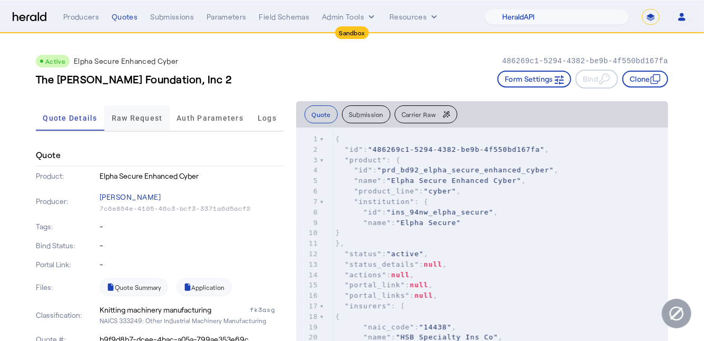
click at [131, 119] on span "Raw Request" at bounding box center [137, 117] width 51 height 7
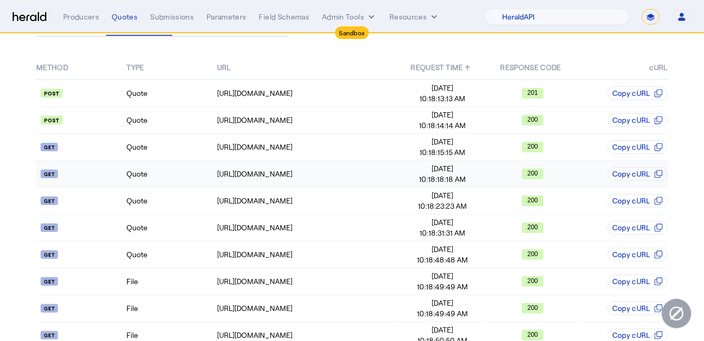
scroll to position [142, 0]
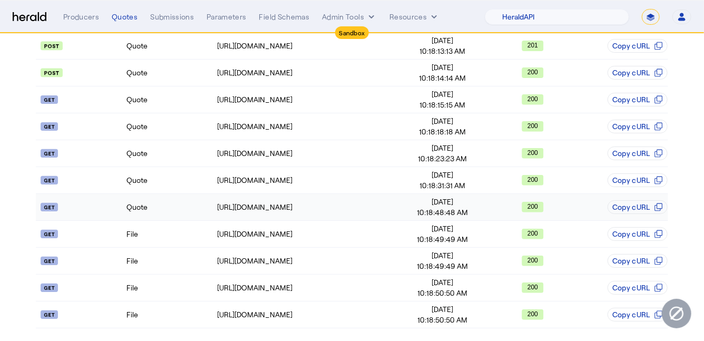
click at [181, 216] on td "Quote" at bounding box center [171, 207] width 90 height 27
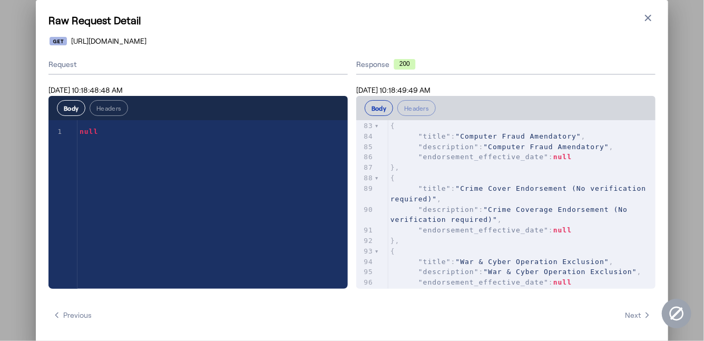
scroll to position [993, 0]
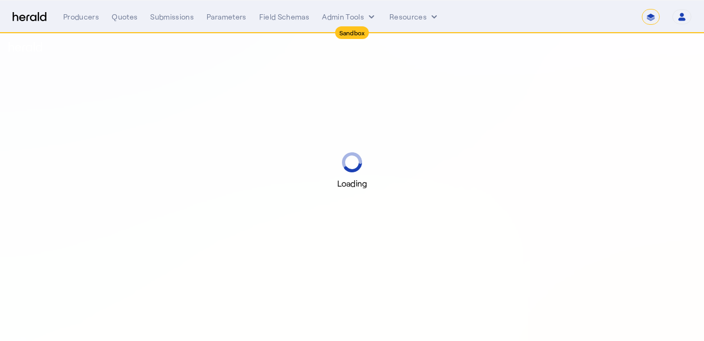
select select "*******"
select select "pfm_2v8p_herald_api"
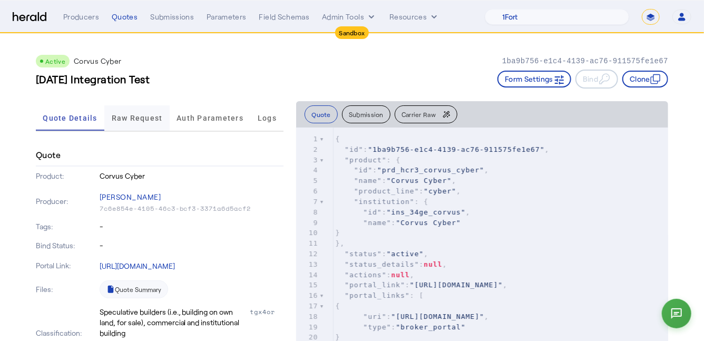
click at [139, 114] on span "Raw Request" at bounding box center [137, 117] width 51 height 7
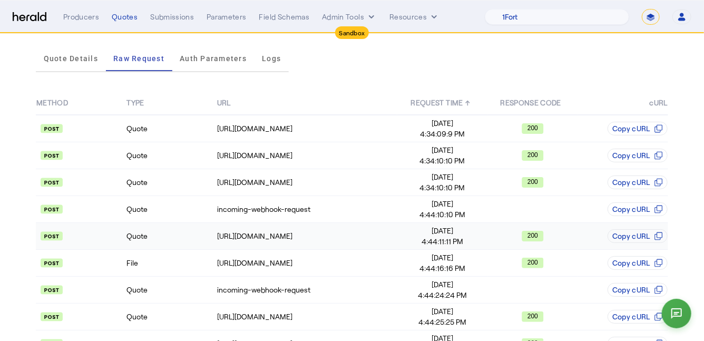
scroll to position [115, 0]
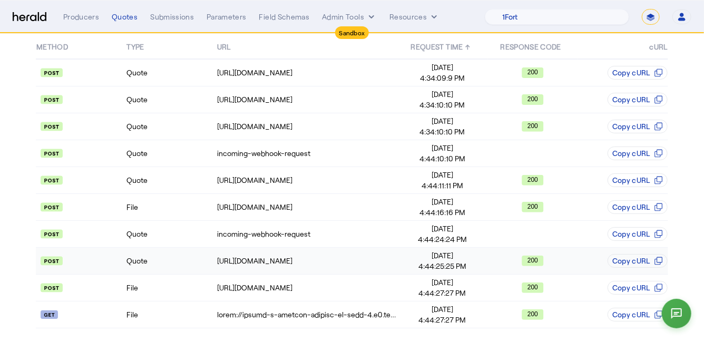
click at [166, 253] on td "Quote" at bounding box center [171, 261] width 90 height 27
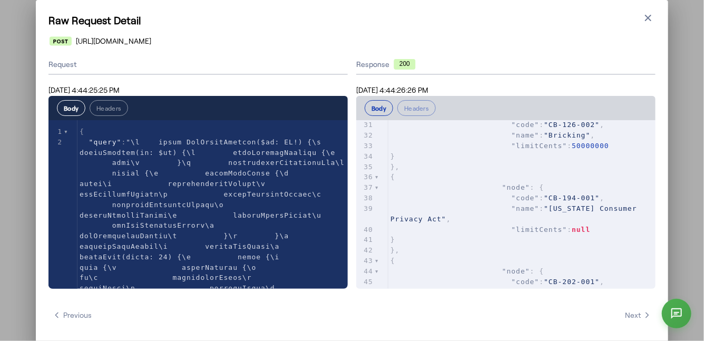
scroll to position [511, 0]
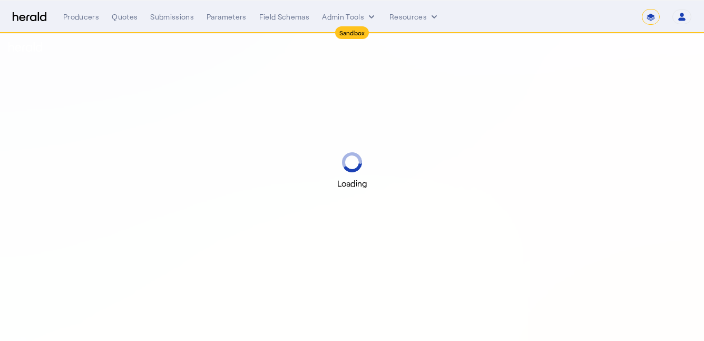
select select "*******"
select select "pfm_2v8p_herald_api"
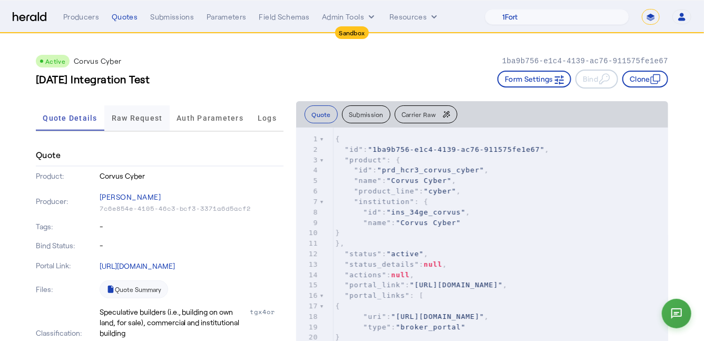
click at [140, 119] on span "Raw Request" at bounding box center [137, 117] width 51 height 7
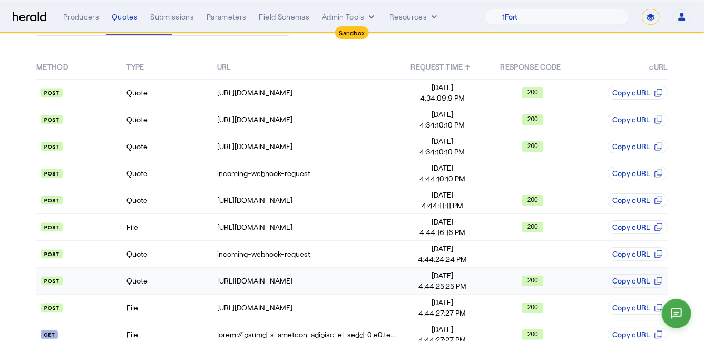
scroll to position [115, 0]
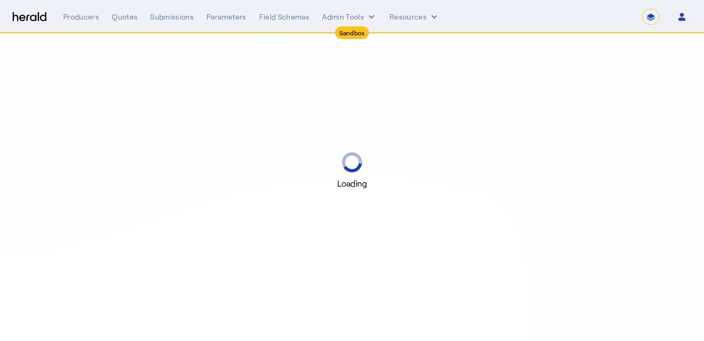
select select "*******"
select select "pfm_2v8p_herald_api"
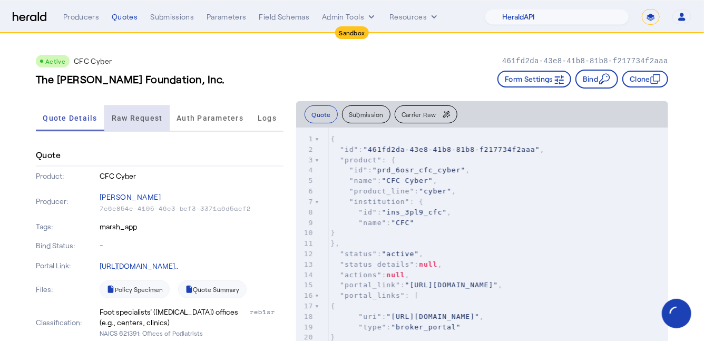
click at [138, 114] on span "Raw Request" at bounding box center [137, 117] width 51 height 7
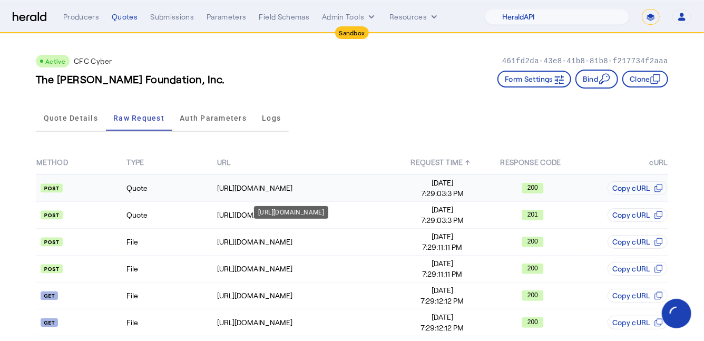
scroll to position [8, 0]
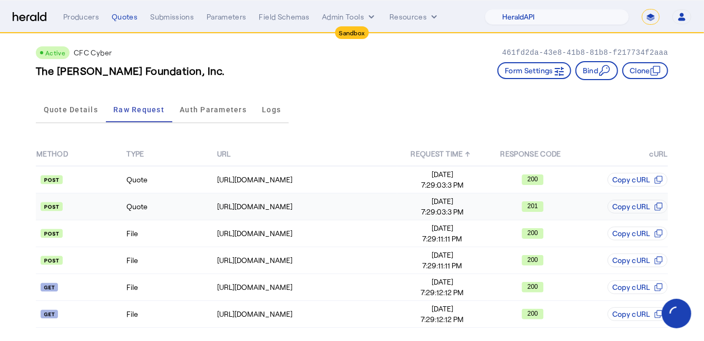
click at [176, 205] on td "Quote" at bounding box center [171, 207] width 90 height 27
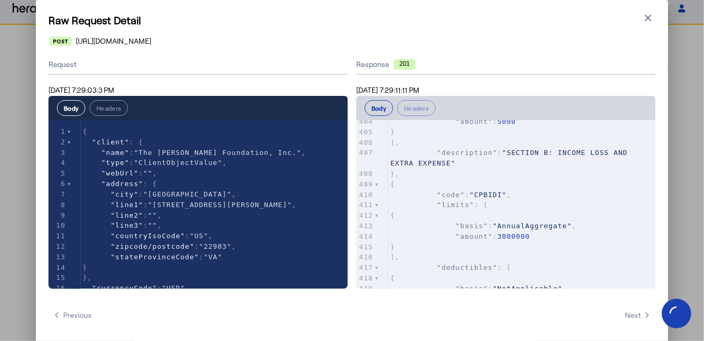
scroll to position [4385, 0]
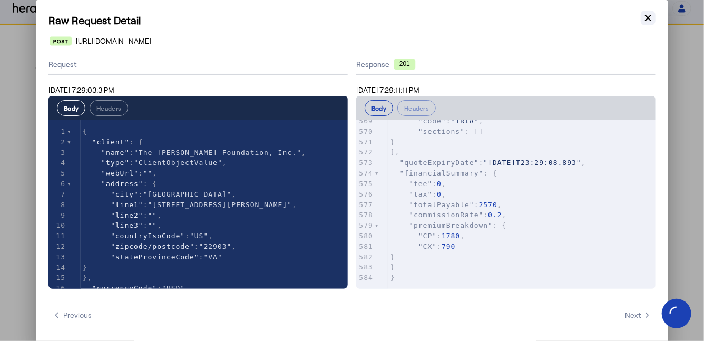
click at [649, 16] on icon "button" at bounding box center [648, 18] width 11 height 11
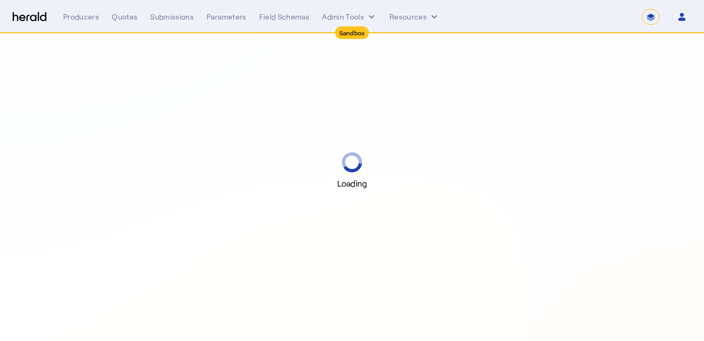
select select "*******"
select select "pfm_2v8p_herald_api"
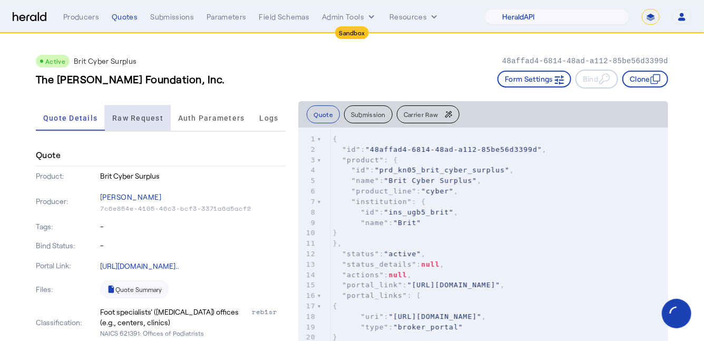
click at [112, 123] on span "Raw Request" at bounding box center [137, 117] width 51 height 25
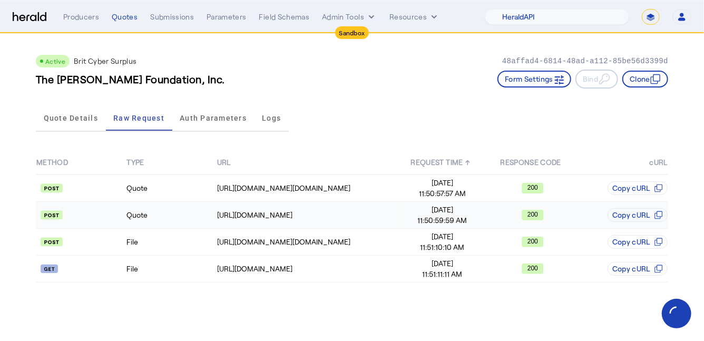
click at [178, 219] on td "Quote" at bounding box center [171, 215] width 90 height 27
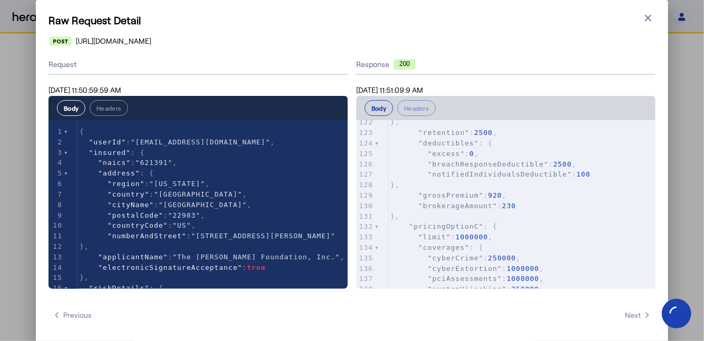
scroll to position [1378, 0]
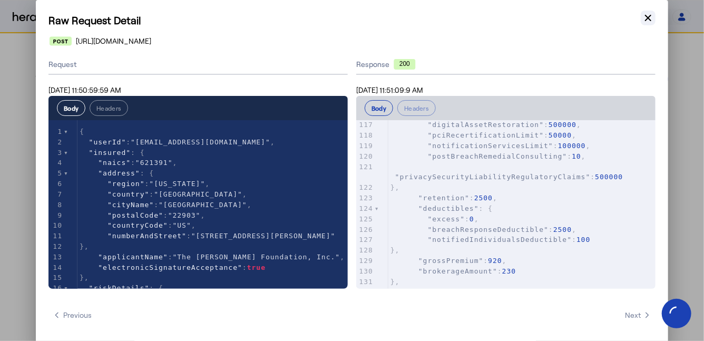
click at [646, 18] on icon "button" at bounding box center [648, 18] width 11 height 11
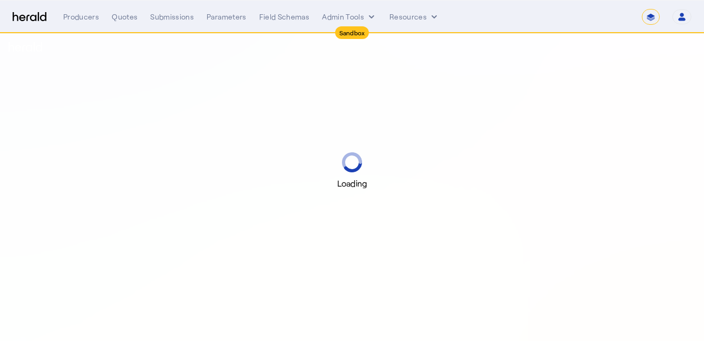
select select "*******"
select select "pfm_2v8p_herald_api"
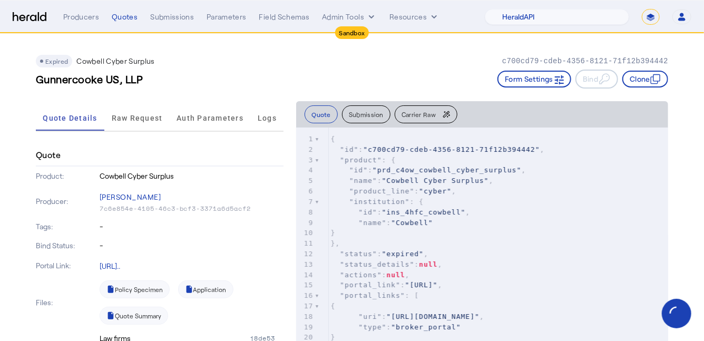
click at [143, 131] on div "Quote Details Raw Request Auth Parameters Logs" at bounding box center [160, 118] width 248 height 26
click at [132, 122] on span "Raw Request" at bounding box center [137, 117] width 51 height 7
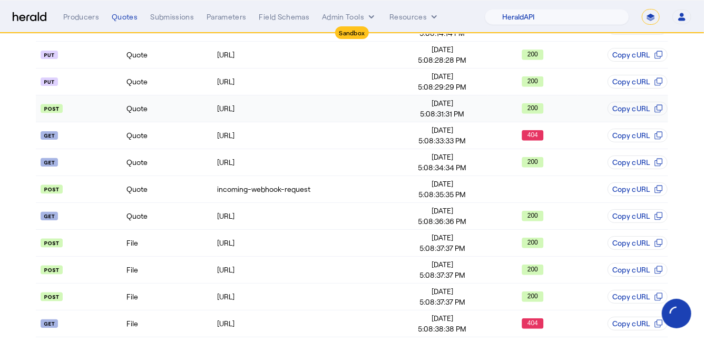
scroll to position [192, 0]
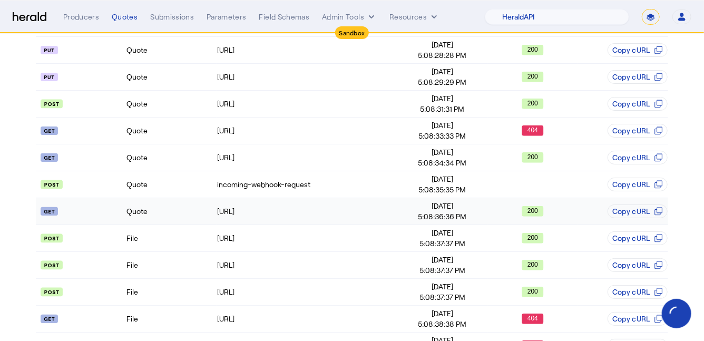
click at [175, 214] on td "Quote" at bounding box center [171, 211] width 90 height 27
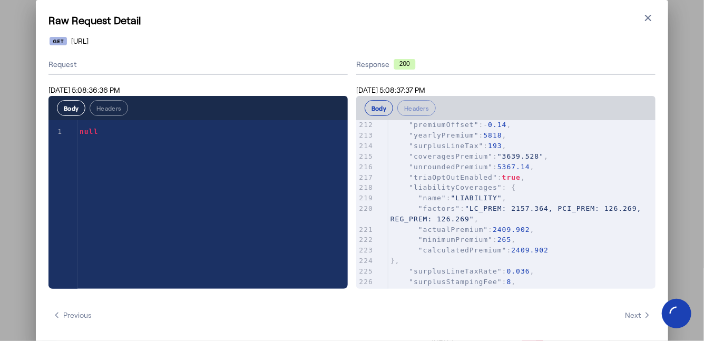
scroll to position [0, 0]
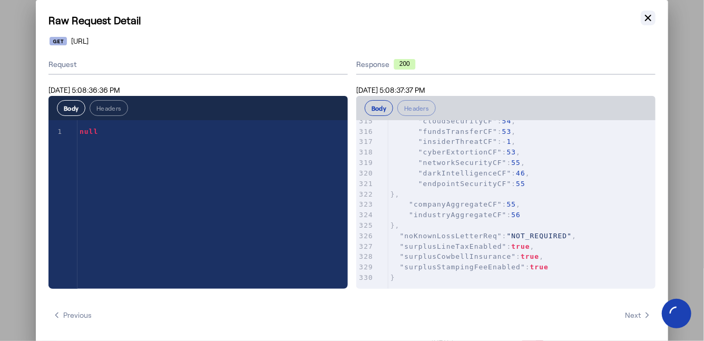
click at [649, 13] on icon "button" at bounding box center [648, 18] width 11 height 11
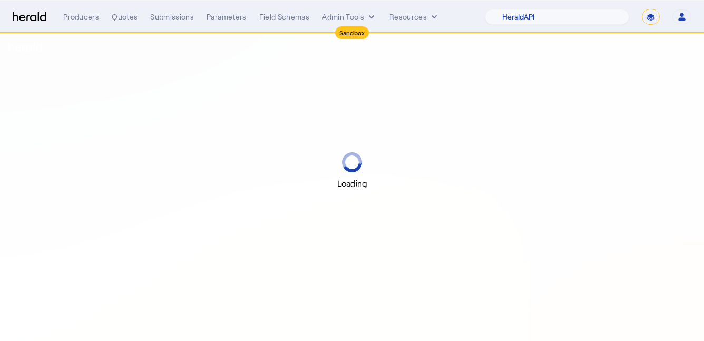
select select "pfm_2v8p_herald_api"
select select "*******"
select select "pfm_2v8p_herald_api"
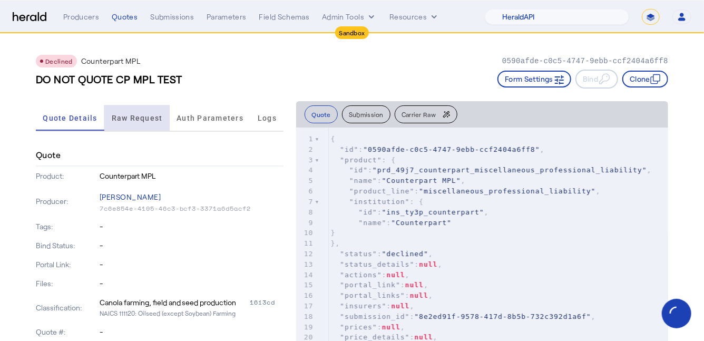
click at [127, 124] on span "Raw Request" at bounding box center [137, 117] width 51 height 25
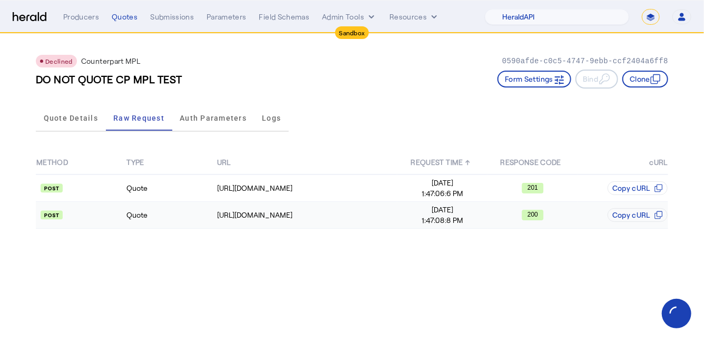
click at [163, 220] on td "Quote" at bounding box center [171, 215] width 90 height 27
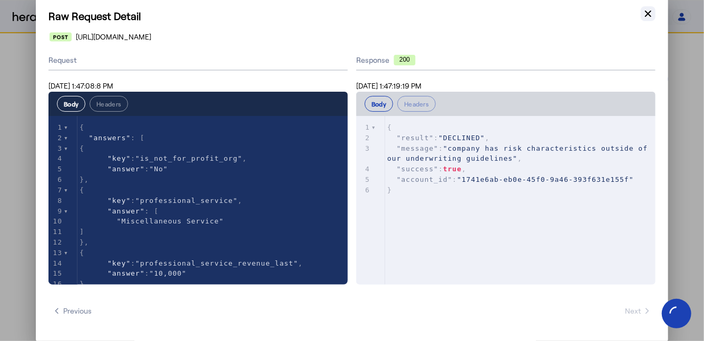
click at [651, 14] on icon "button" at bounding box center [648, 13] width 11 height 11
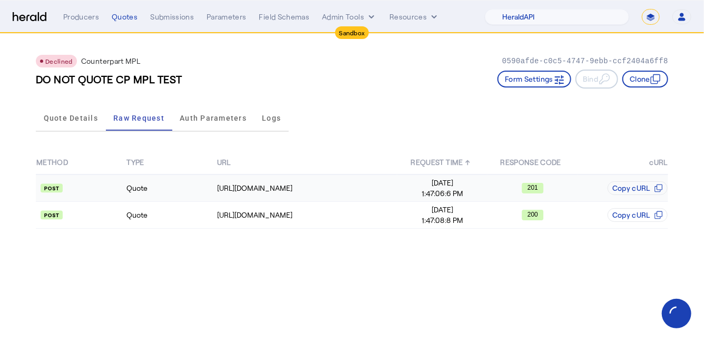
click at [159, 199] on td "Quote" at bounding box center [171, 188] width 90 height 27
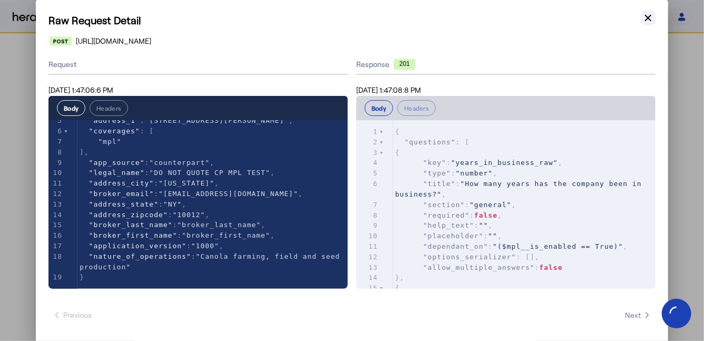
click at [650, 15] on icon "button" at bounding box center [648, 18] width 11 height 11
